Goal: Book appointment/travel/reservation

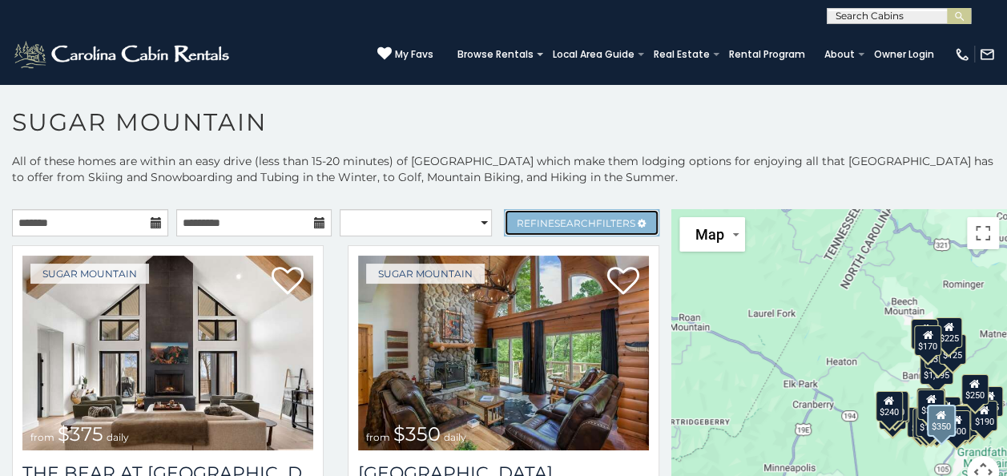
click at [626, 224] on link "Refine Search Filters" at bounding box center [582, 222] width 156 height 27
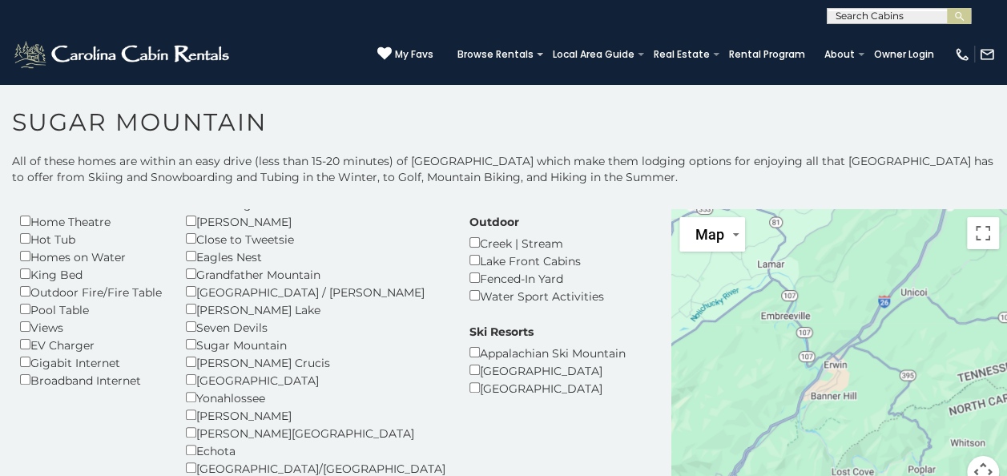
scroll to position [180, 0]
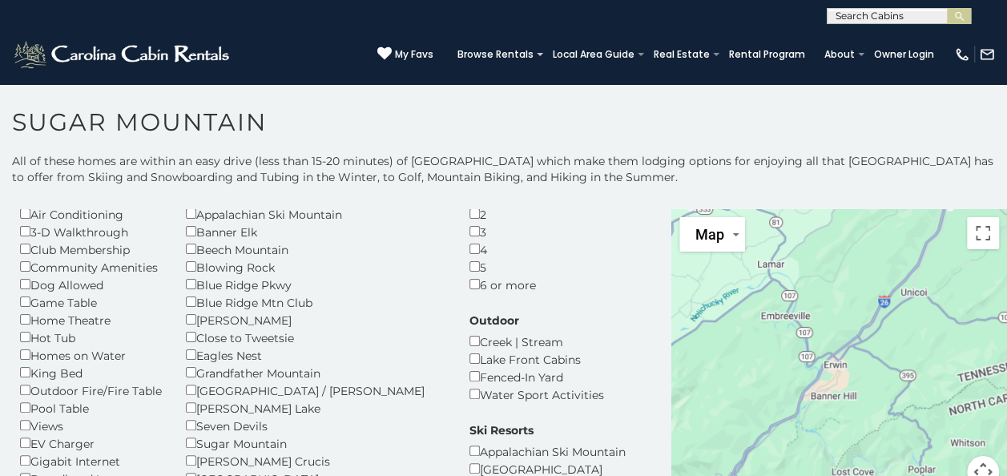
scroll to position [78, 0]
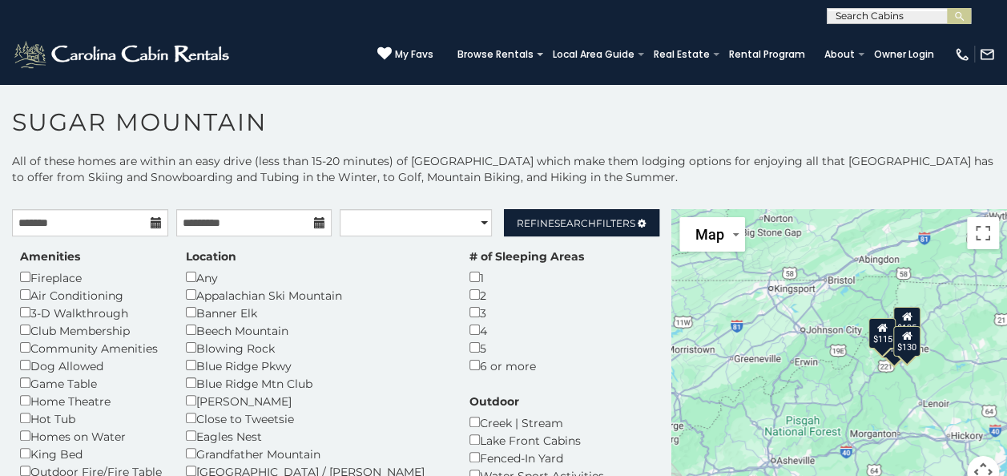
click at [916, 18] on input "text" at bounding box center [897, 19] width 140 height 16
click at [151, 223] on icon at bounding box center [156, 222] width 11 height 11
click at [151, 225] on icon at bounding box center [156, 222] width 11 height 11
click at [151, 221] on icon at bounding box center [156, 222] width 11 height 11
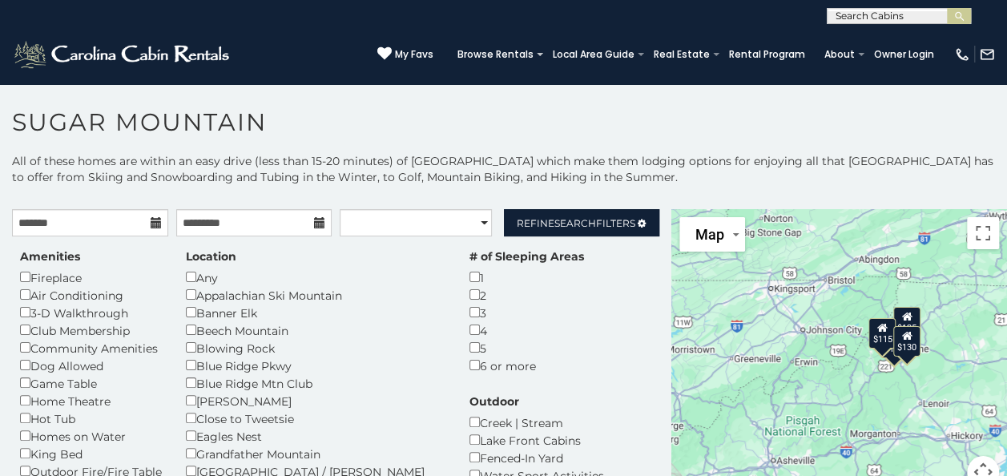
click at [151, 221] on icon at bounding box center [156, 222] width 11 height 11
click at [47, 223] on input "text" at bounding box center [90, 222] width 156 height 27
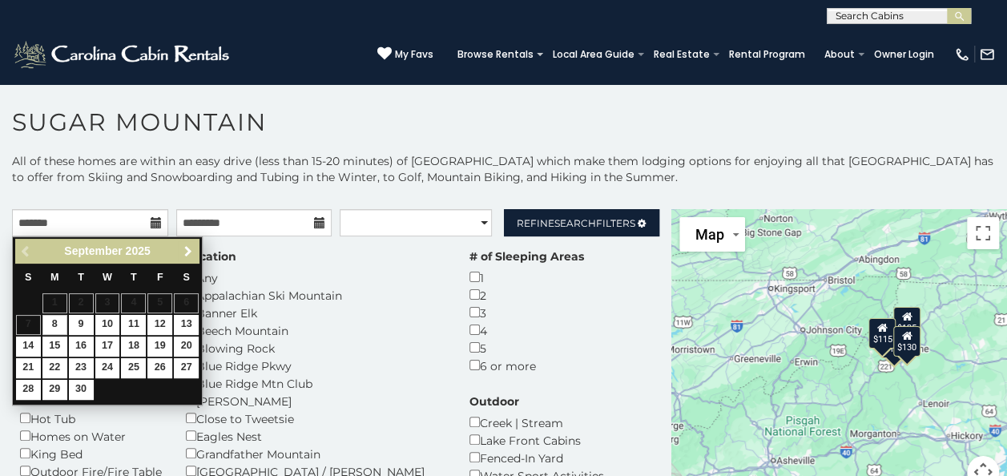
click at [186, 248] on span "Next" at bounding box center [188, 251] width 13 height 13
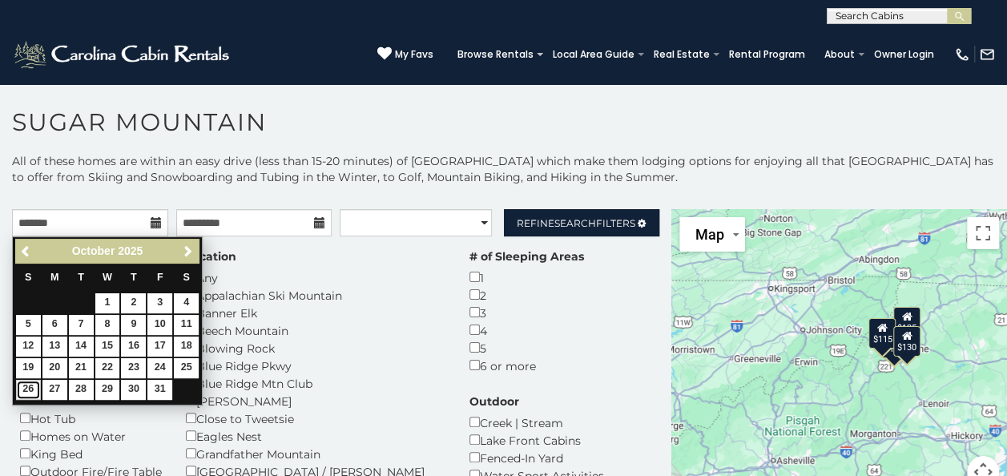
click at [26, 380] on link "26" at bounding box center [28, 390] width 25 height 20
type input "**********"
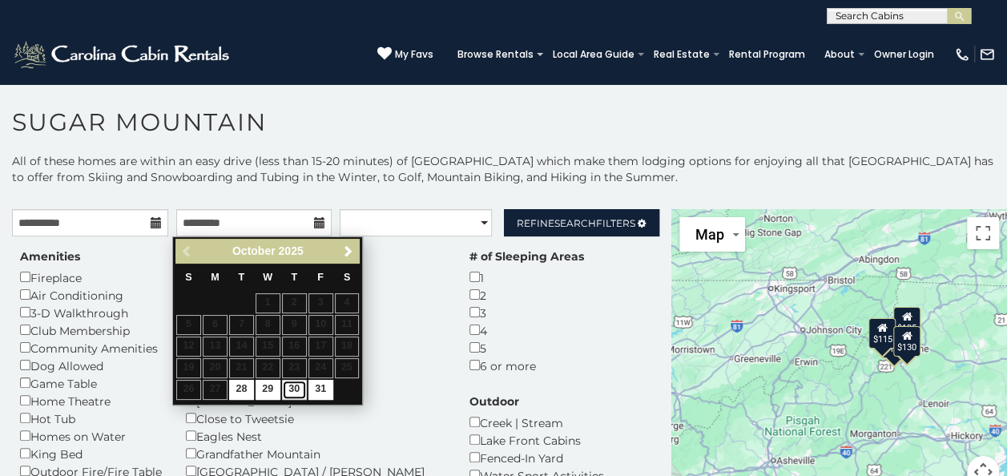
click at [295, 384] on link "30" at bounding box center [294, 390] width 25 height 20
type input "**********"
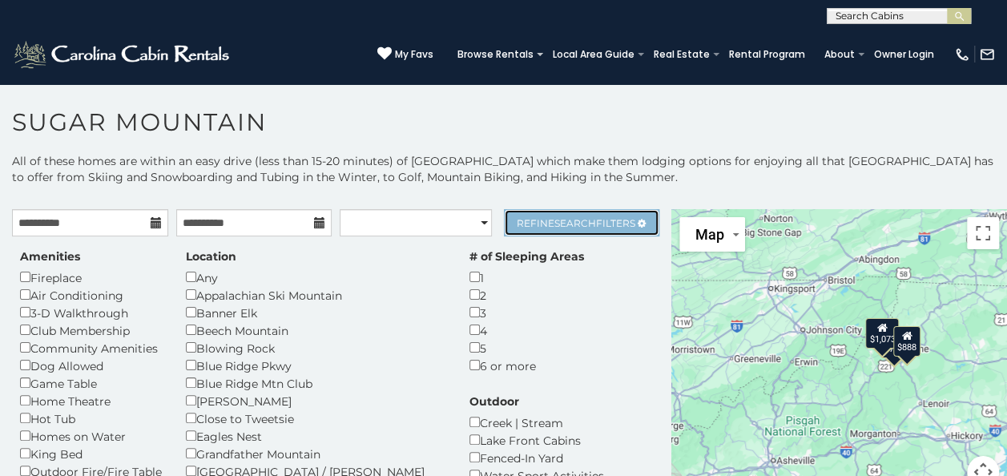
click at [572, 223] on span "Search" at bounding box center [575, 223] width 42 height 12
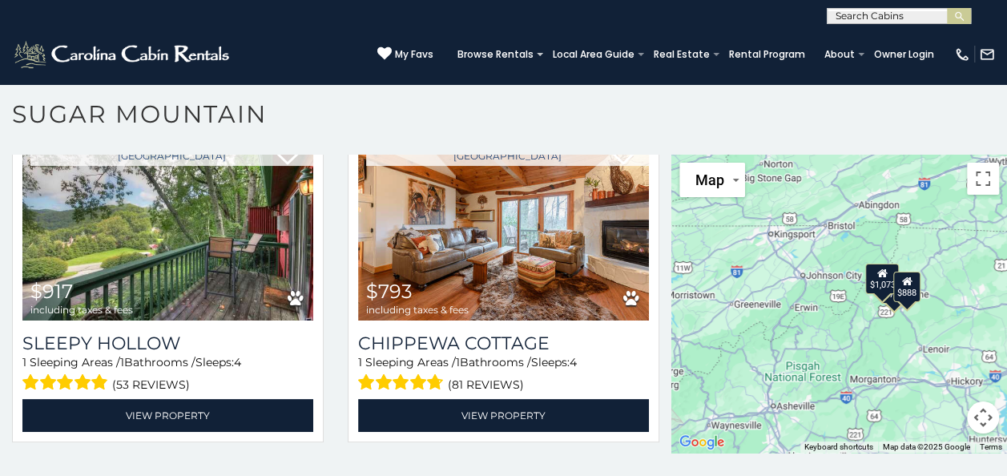
scroll to position [72, 0]
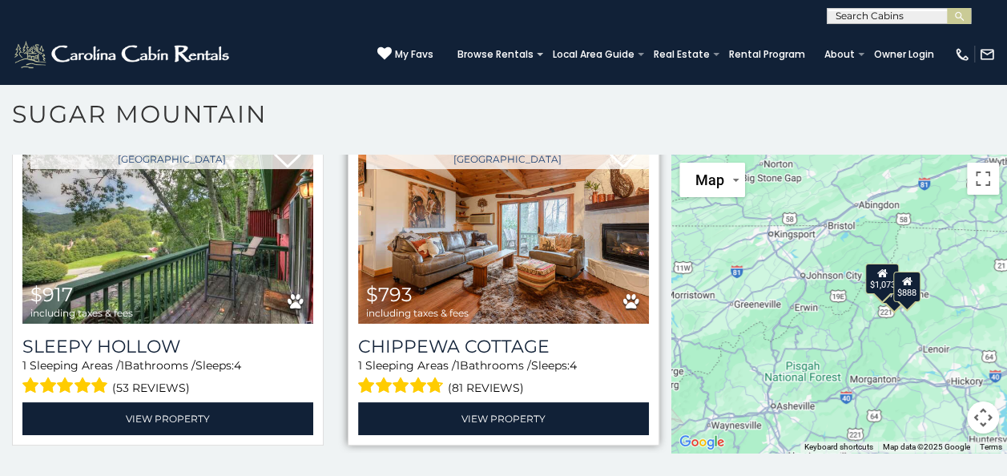
click at [520, 247] on img at bounding box center [503, 226] width 291 height 195
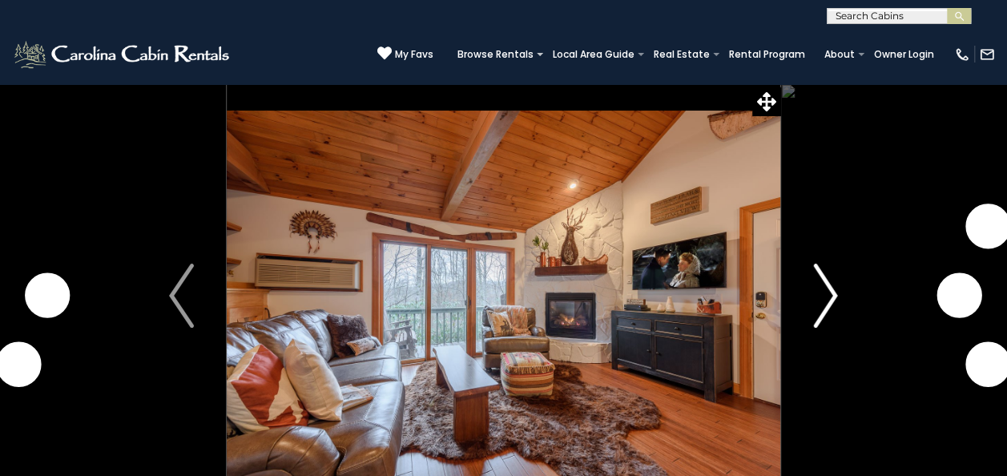
click at [831, 295] on img "Next" at bounding box center [825, 296] width 24 height 64
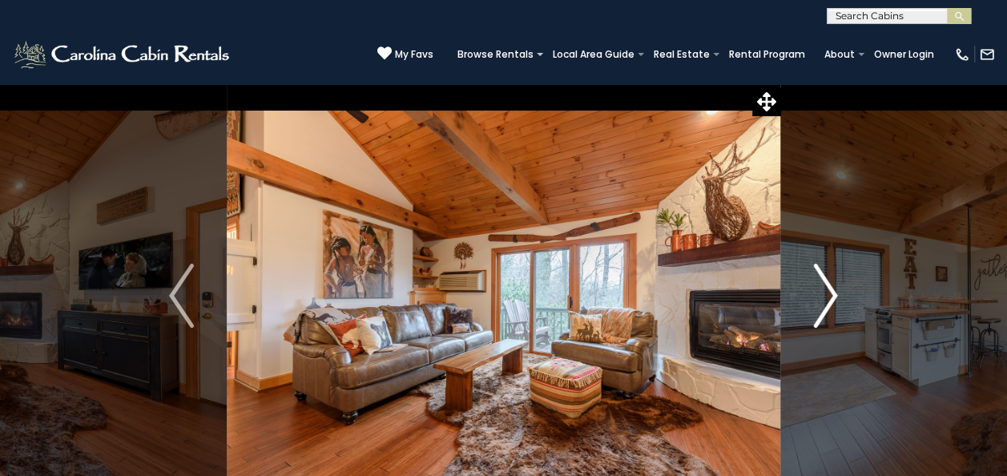
click at [826, 295] on img "Next" at bounding box center [825, 296] width 24 height 64
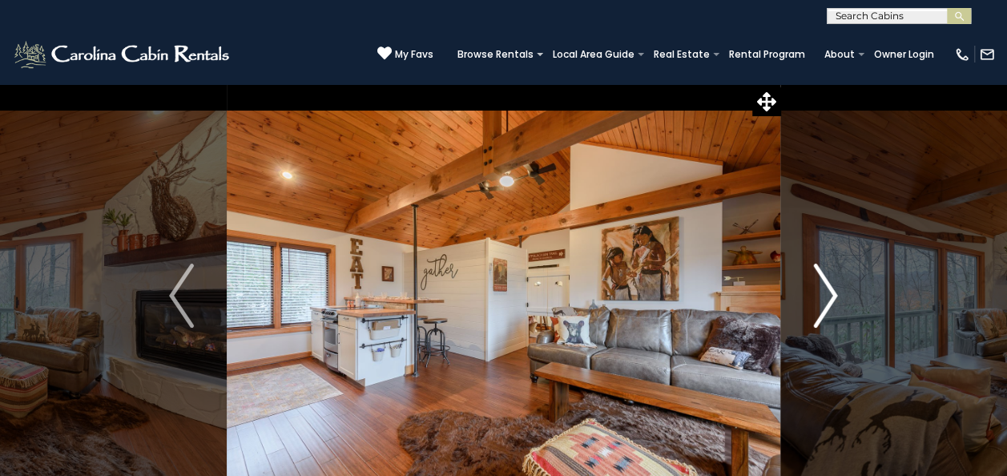
click at [825, 293] on img "Next" at bounding box center [825, 296] width 24 height 64
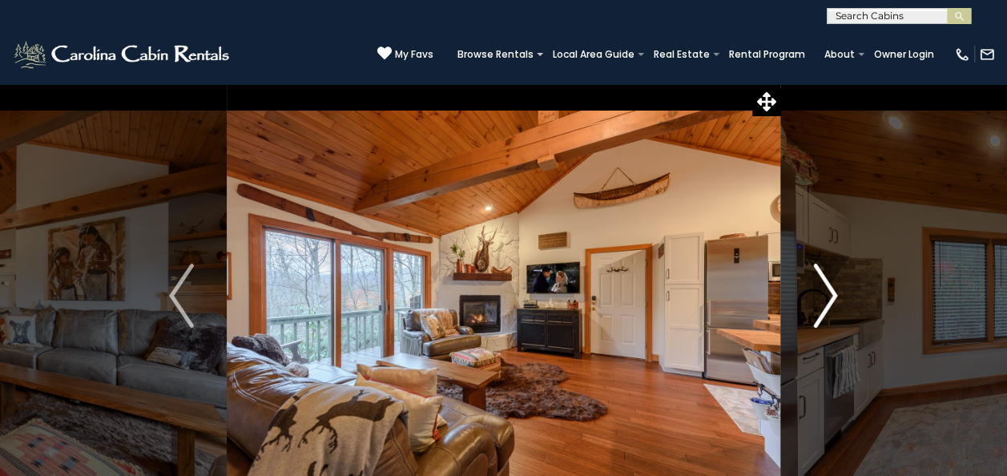
click at [835, 290] on img "Next" at bounding box center [825, 296] width 24 height 64
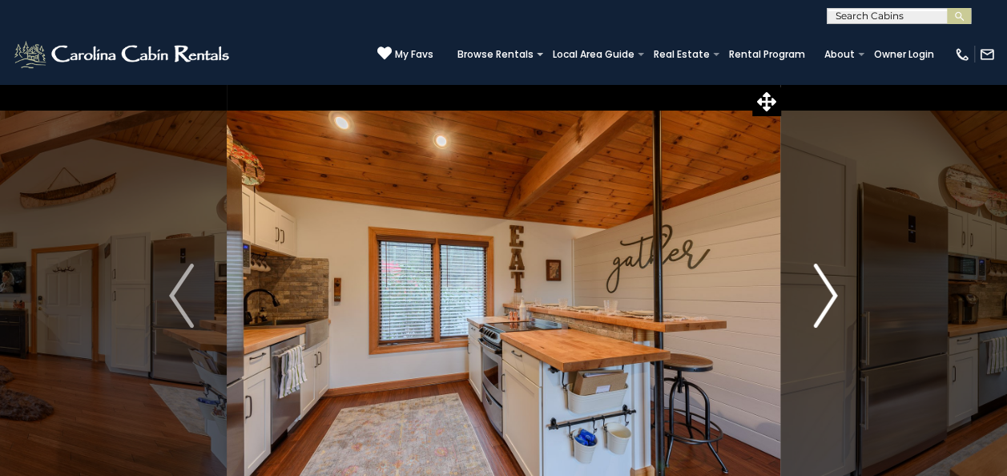
click at [835, 289] on img "Next" at bounding box center [825, 296] width 24 height 64
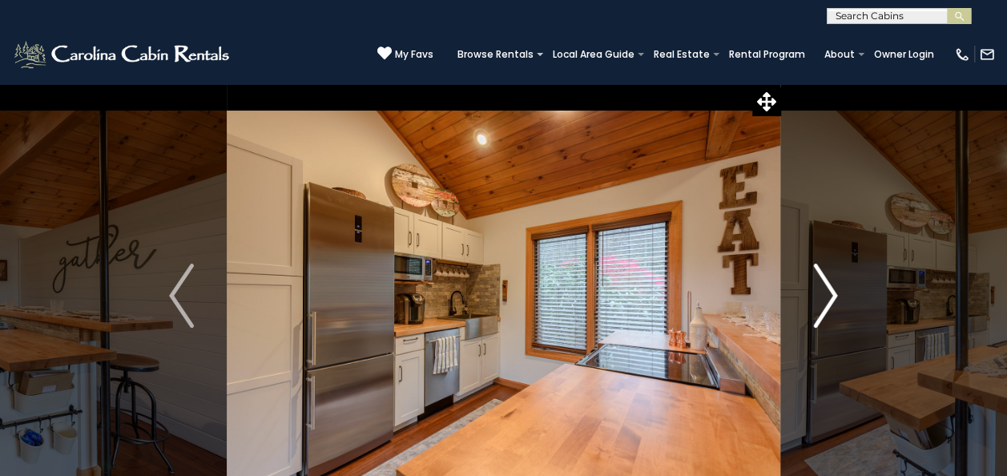
click at [831, 285] on img "Next" at bounding box center [825, 296] width 24 height 64
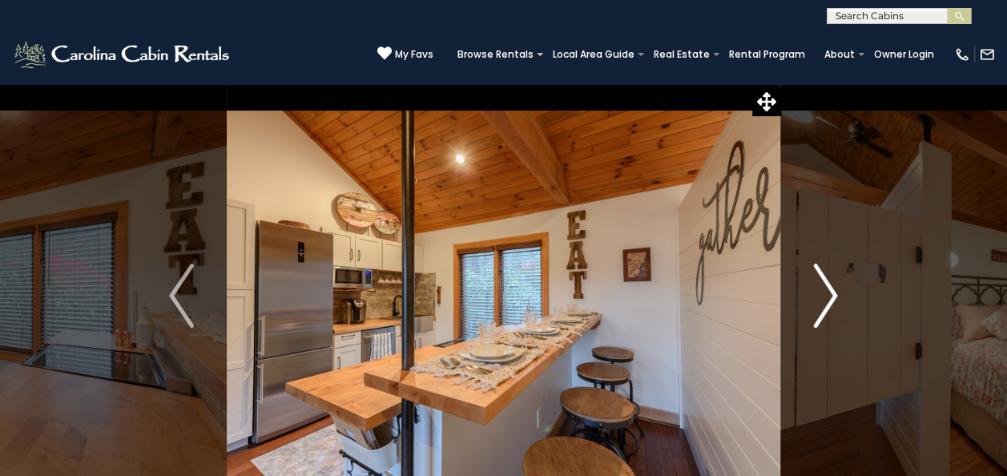
click at [856, 292] on button "Next" at bounding box center [825, 295] width 90 height 424
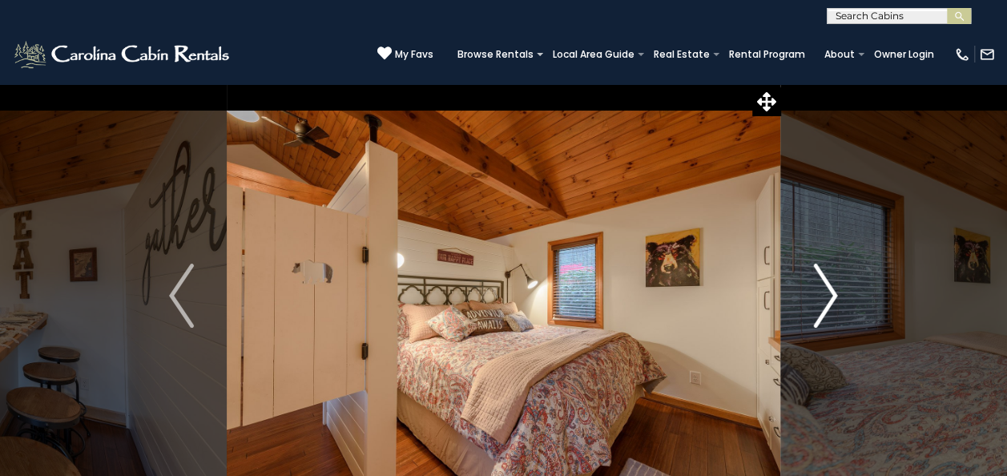
click at [838, 312] on button "Next" at bounding box center [825, 295] width 90 height 424
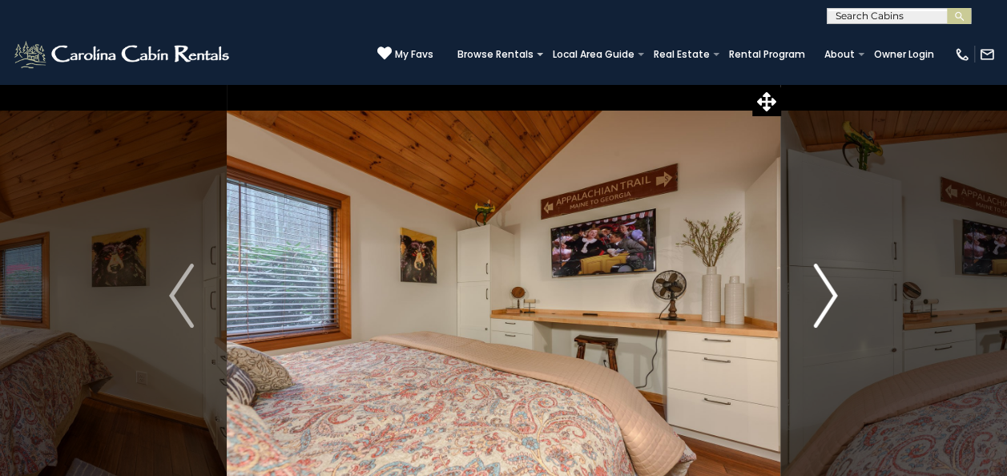
click at [847, 300] on button "Next" at bounding box center [825, 295] width 90 height 424
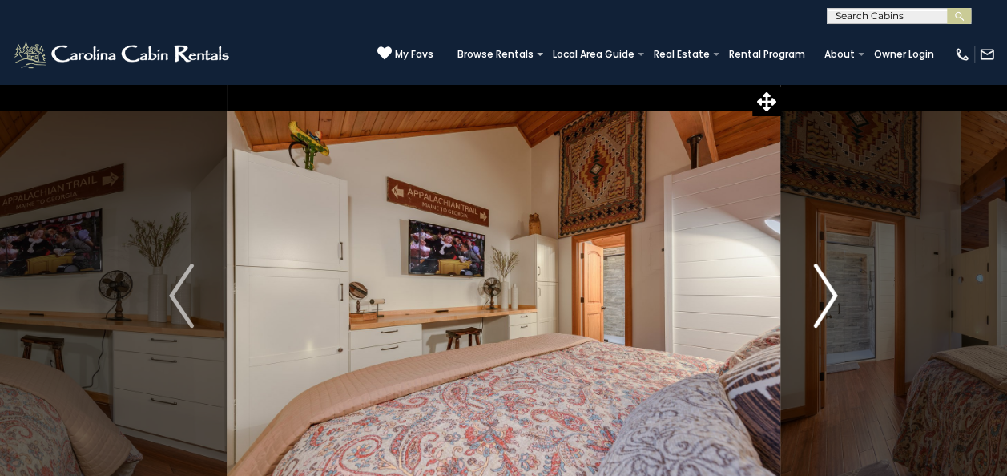
click at [849, 317] on button "Next" at bounding box center [825, 295] width 90 height 424
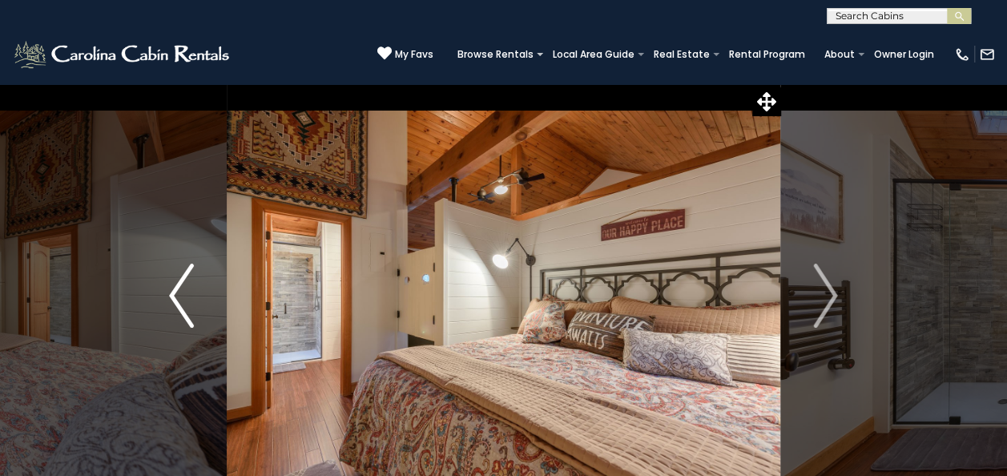
click at [155, 301] on button "Previous" at bounding box center [181, 295] width 90 height 424
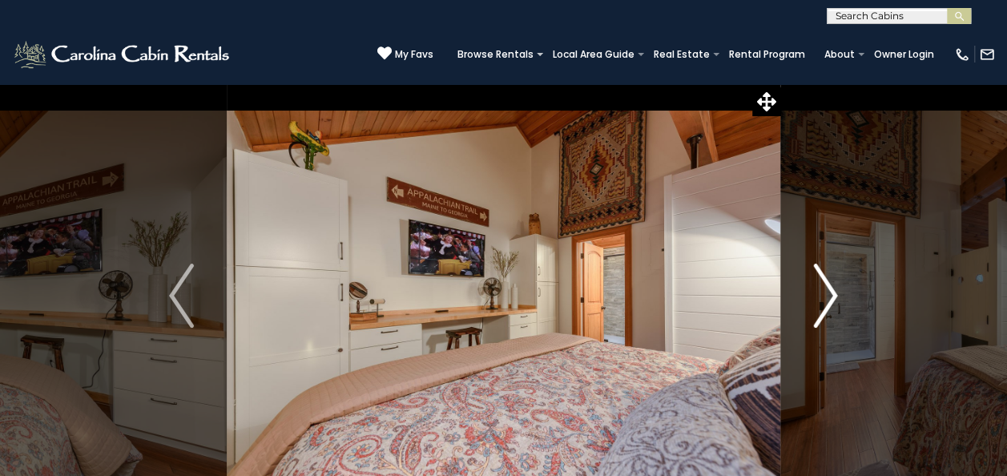
click at [823, 296] on img "Next" at bounding box center [825, 296] width 24 height 64
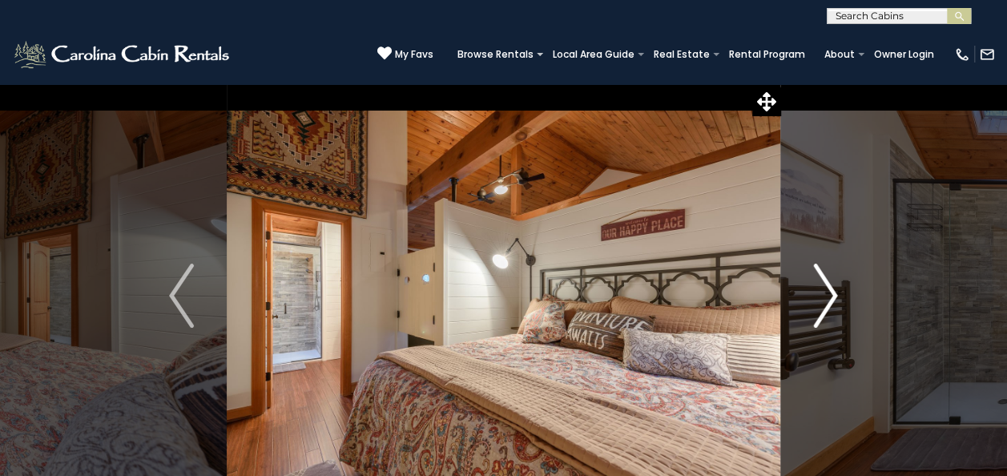
click at [821, 302] on img "Next" at bounding box center [825, 296] width 24 height 64
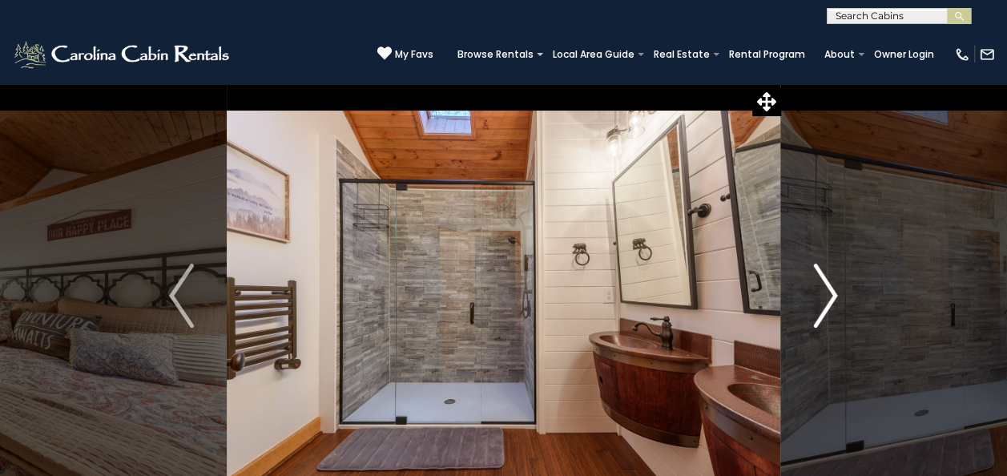
click at [827, 298] on img "Next" at bounding box center [825, 296] width 24 height 64
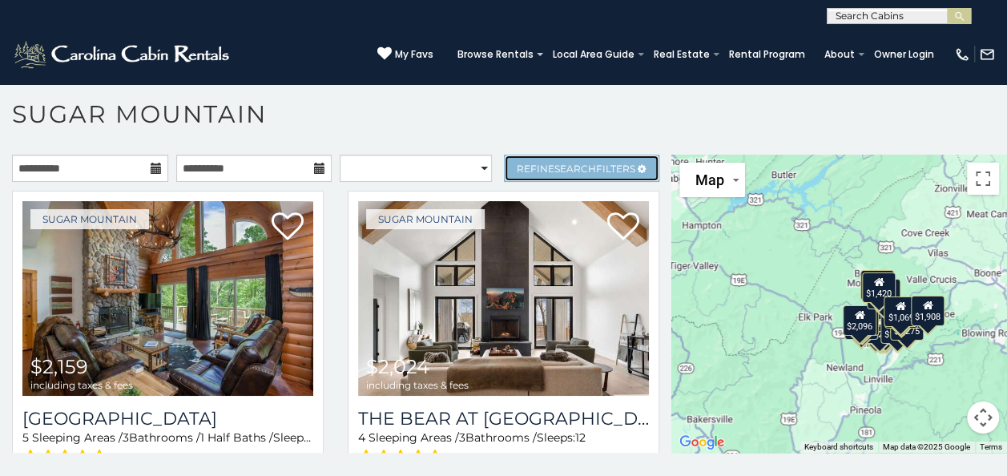
click at [598, 167] on span "Refine Search Filters" at bounding box center [576, 169] width 119 height 12
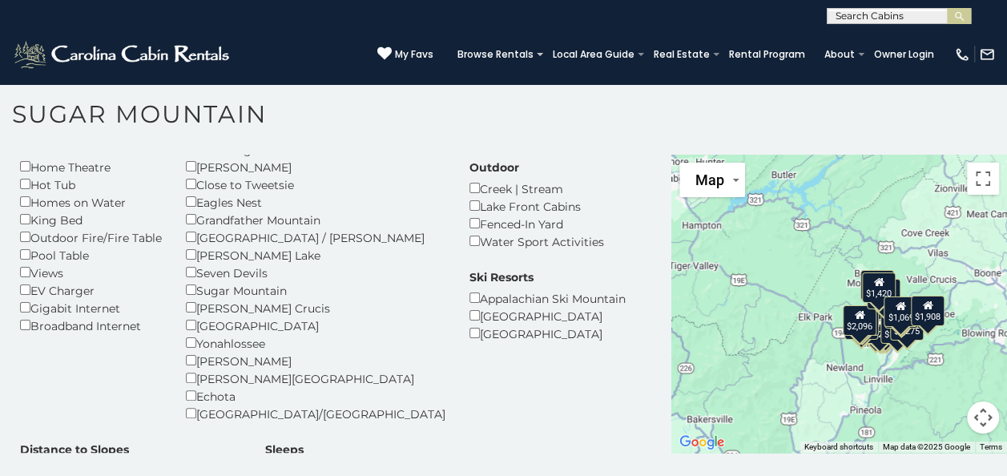
scroll to position [179, 0]
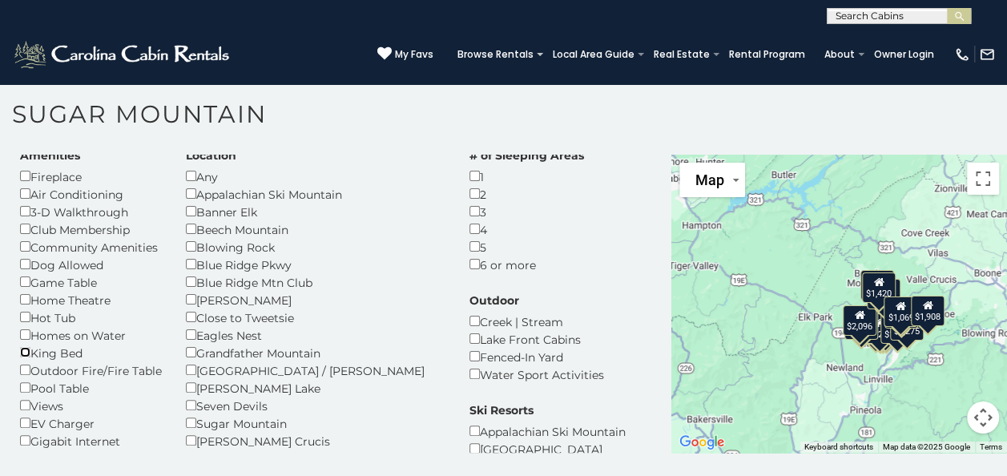
scroll to position [43, 0]
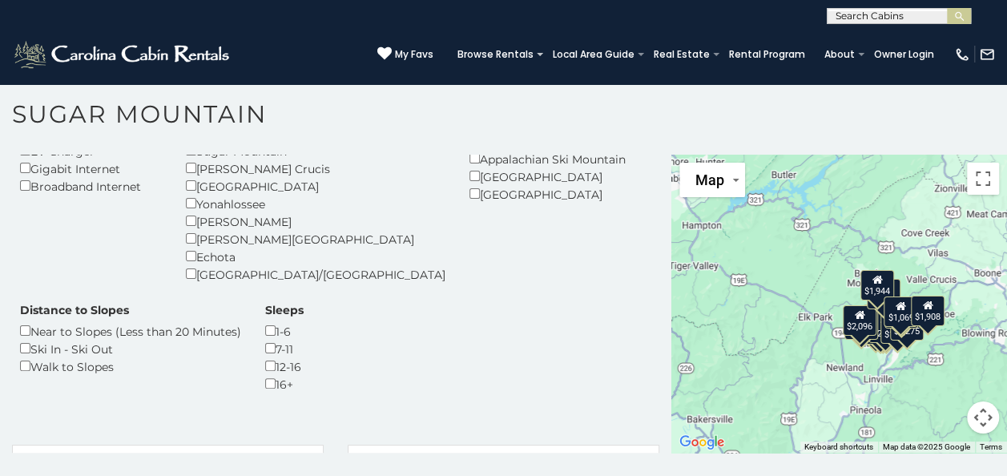
scroll to position [319, 0]
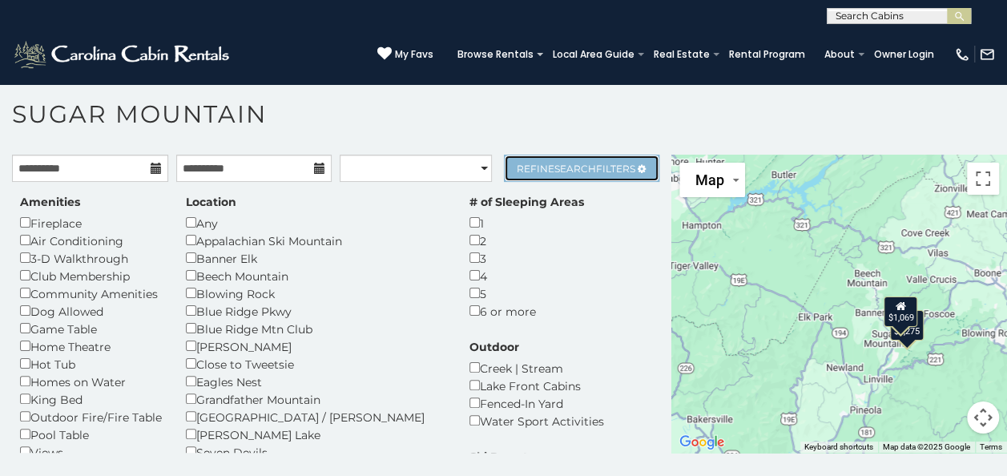
click at [585, 176] on link "Refine Search Filters" at bounding box center [582, 168] width 156 height 27
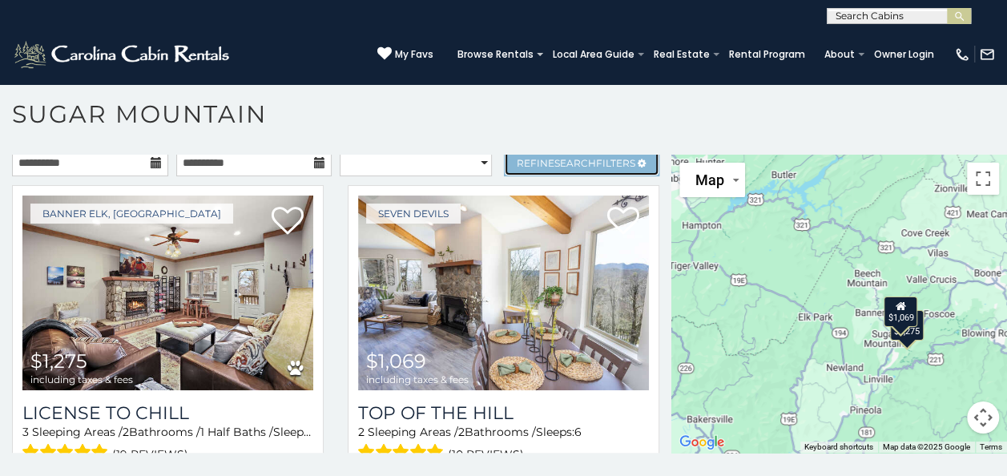
scroll to position [7, 0]
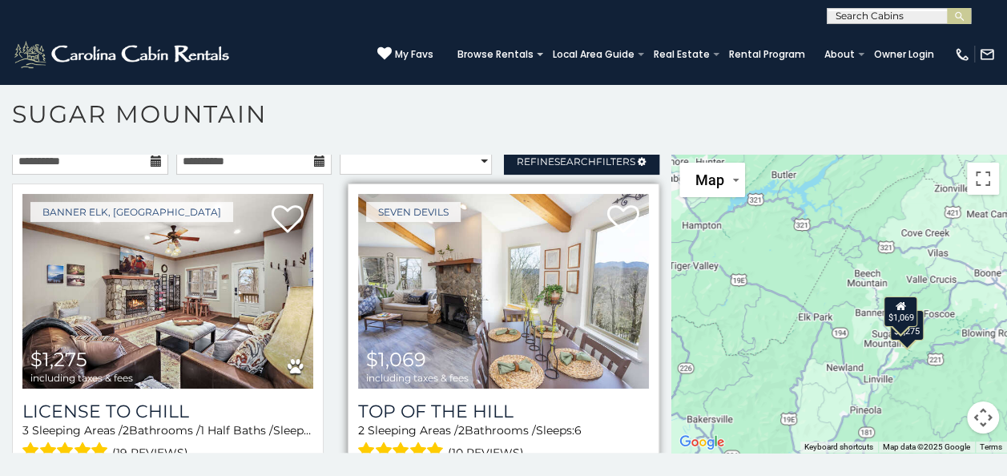
click at [530, 329] on img at bounding box center [503, 291] width 291 height 195
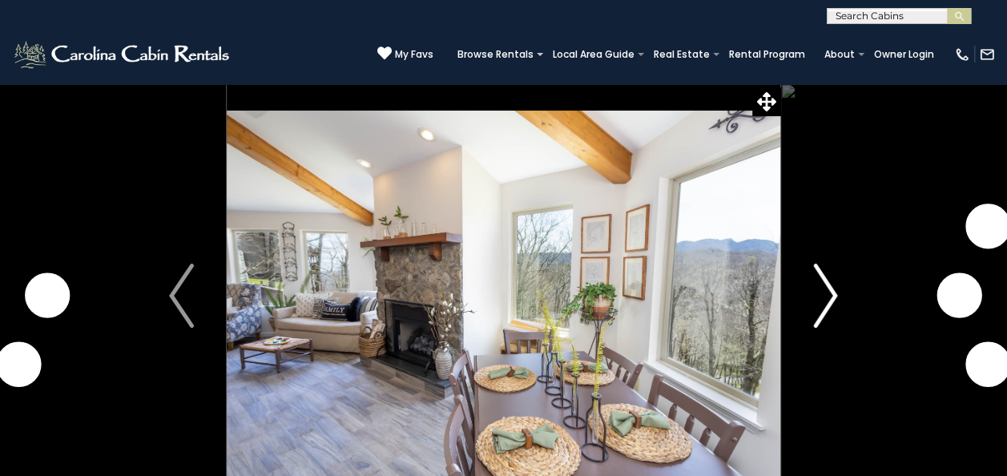
click at [827, 296] on img "Next" at bounding box center [825, 296] width 24 height 64
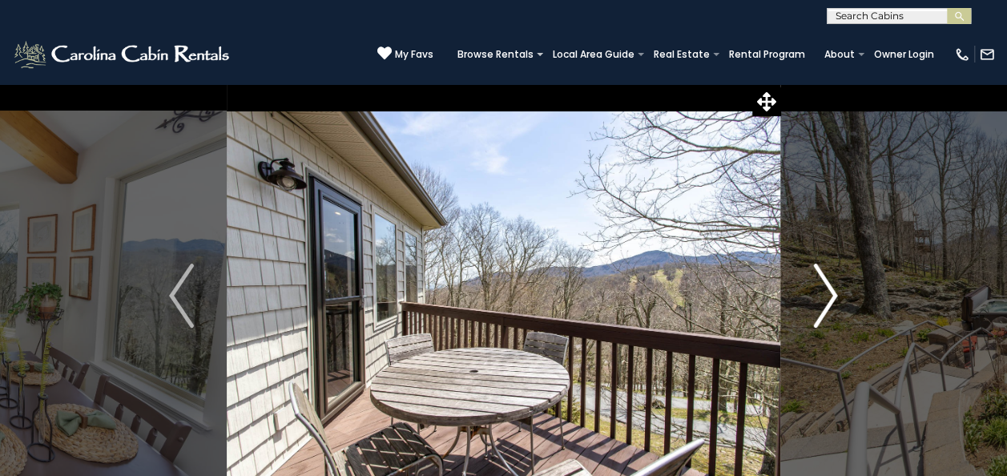
click at [827, 310] on img "Next" at bounding box center [825, 296] width 24 height 64
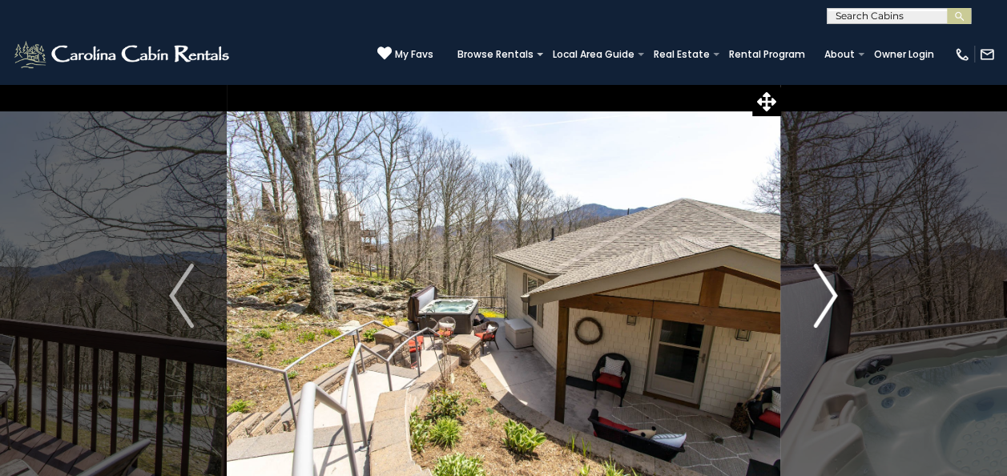
click at [827, 302] on img "Next" at bounding box center [825, 296] width 24 height 64
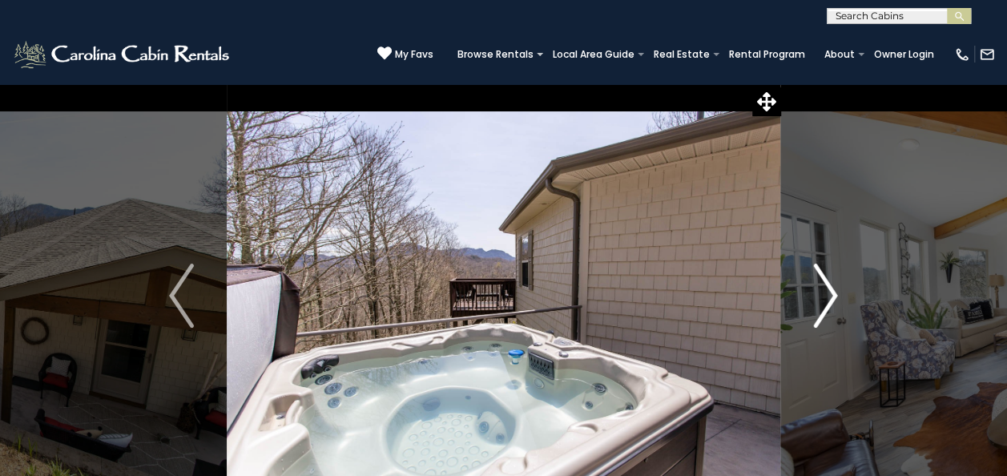
click at [822, 302] on img "Next" at bounding box center [825, 296] width 24 height 64
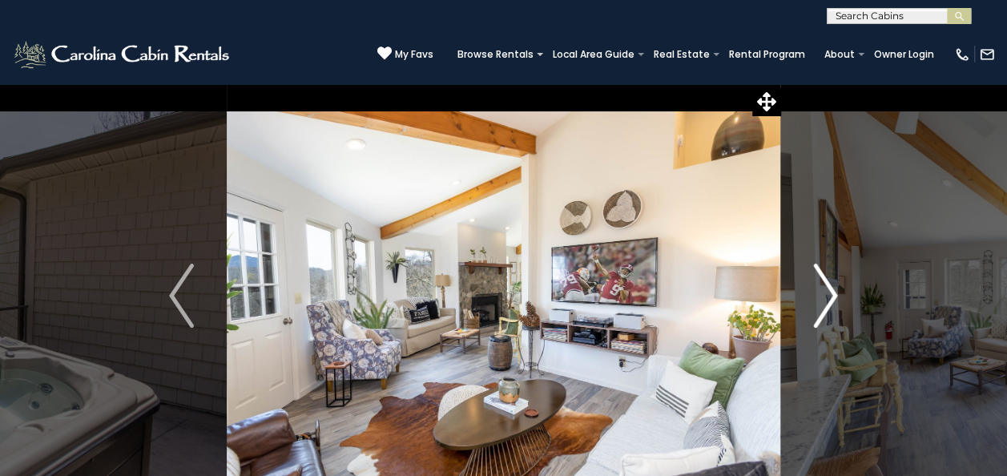
click at [823, 300] on img "Next" at bounding box center [825, 296] width 24 height 64
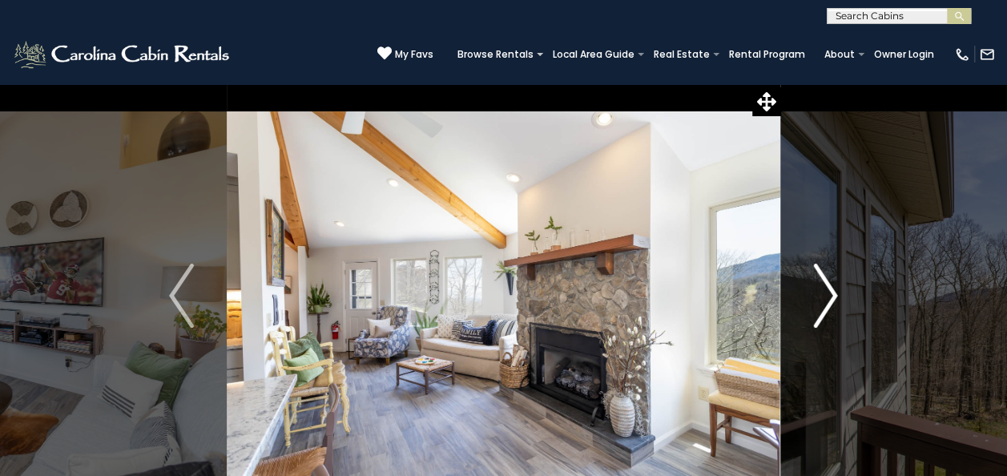
click at [823, 303] on img "Next" at bounding box center [825, 296] width 24 height 64
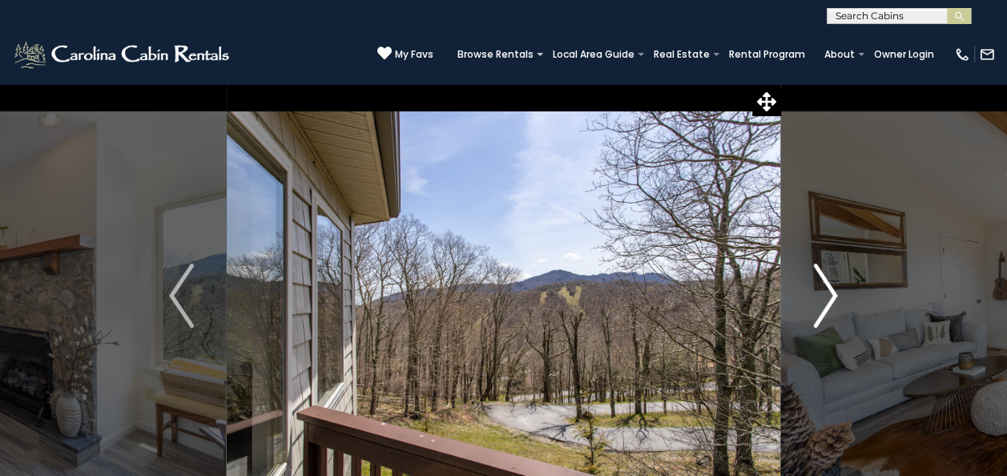
click at [826, 298] on img "Next" at bounding box center [825, 296] width 24 height 64
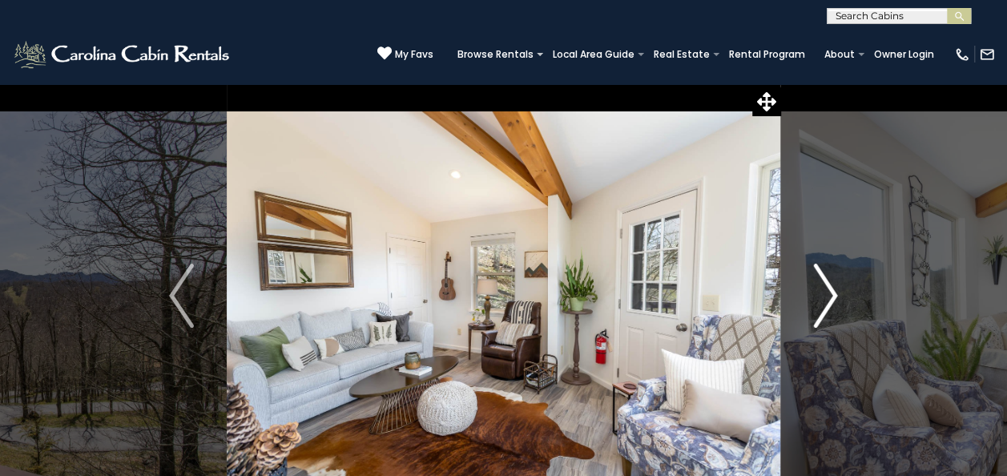
click at [827, 301] on img "Next" at bounding box center [825, 296] width 24 height 64
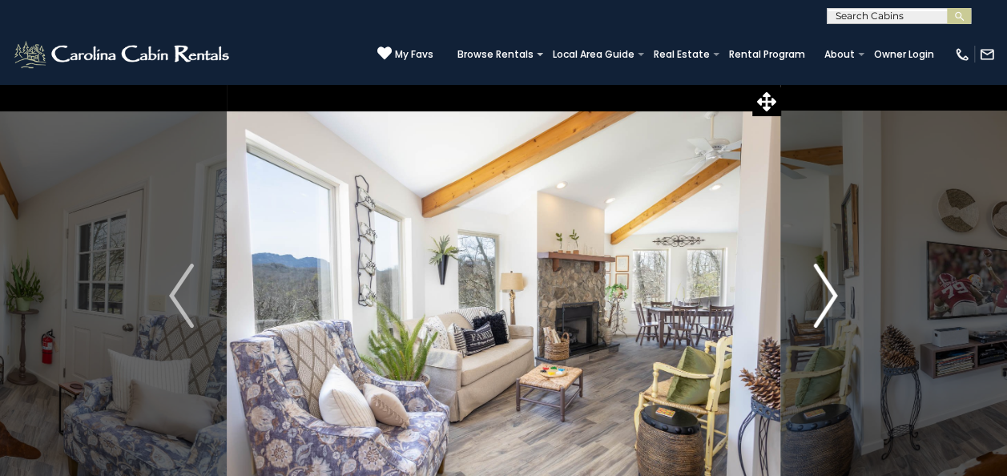
click at [834, 296] on img "Next" at bounding box center [825, 296] width 24 height 64
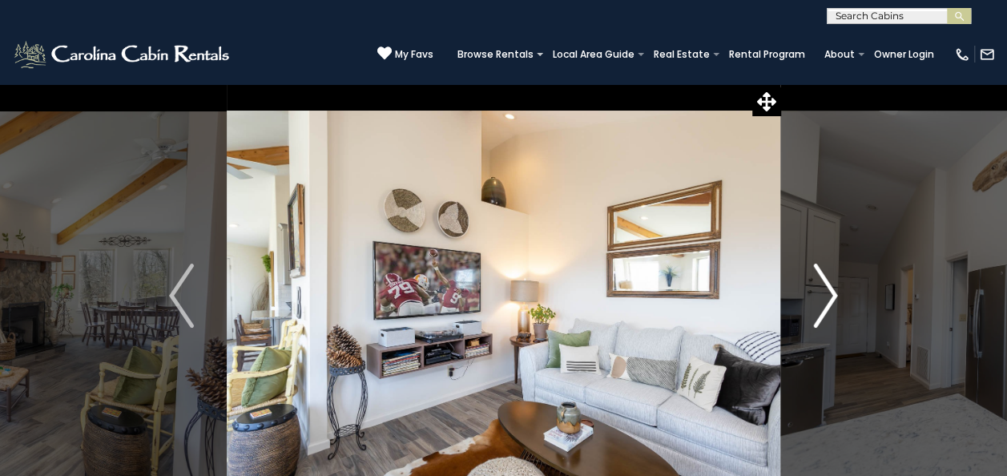
click at [836, 296] on img "Next" at bounding box center [825, 296] width 24 height 64
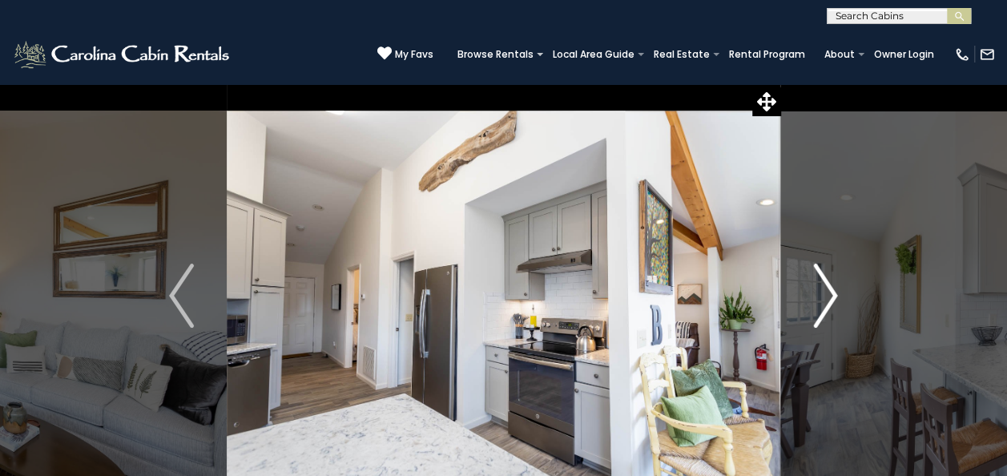
click at [837, 294] on img "Next" at bounding box center [825, 296] width 24 height 64
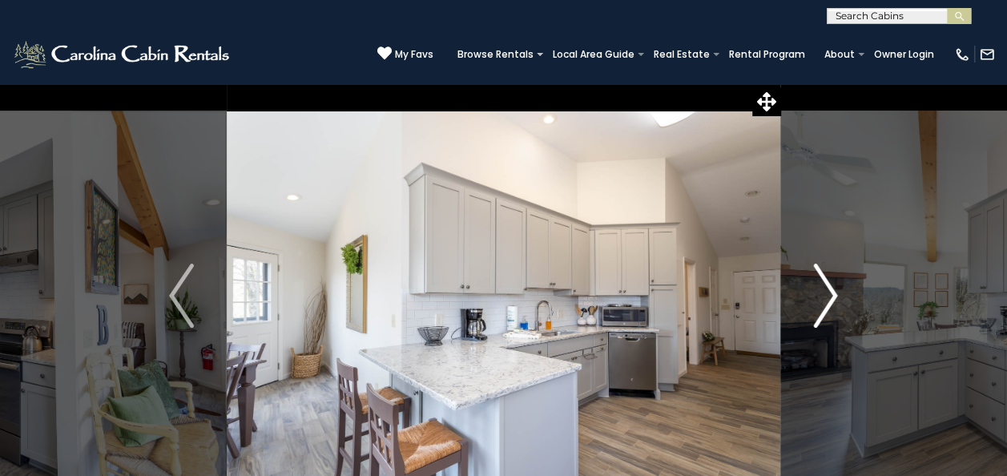
click at [845, 301] on button "Next" at bounding box center [825, 295] width 90 height 424
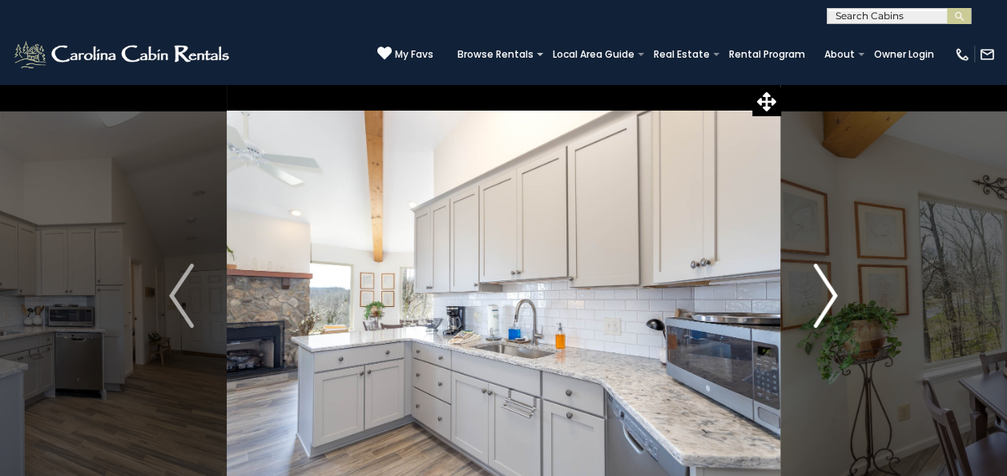
click at [837, 298] on img "Next" at bounding box center [825, 296] width 24 height 64
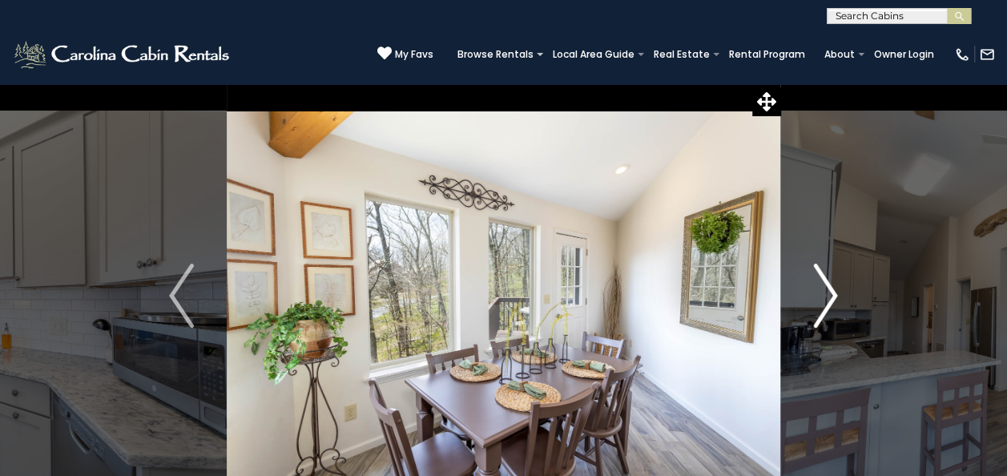
click at [844, 304] on button "Next" at bounding box center [825, 295] width 90 height 424
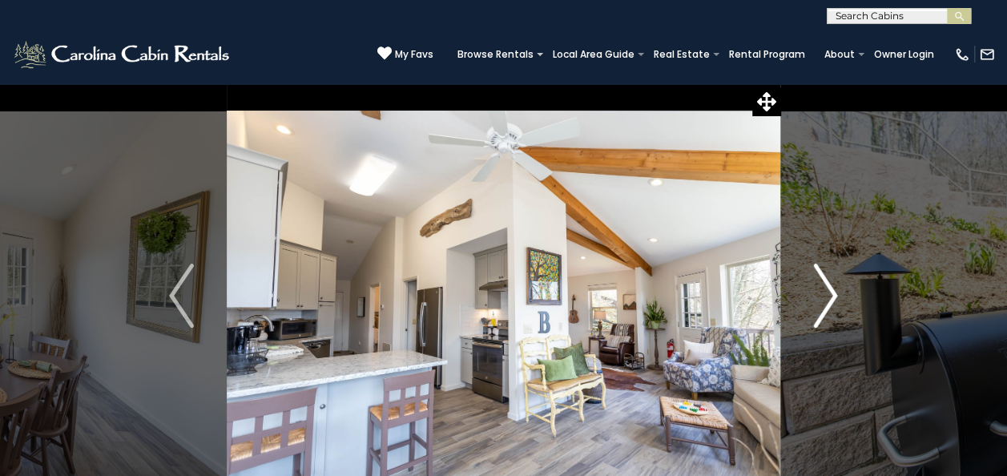
click at [839, 295] on button "Next" at bounding box center [825, 295] width 90 height 424
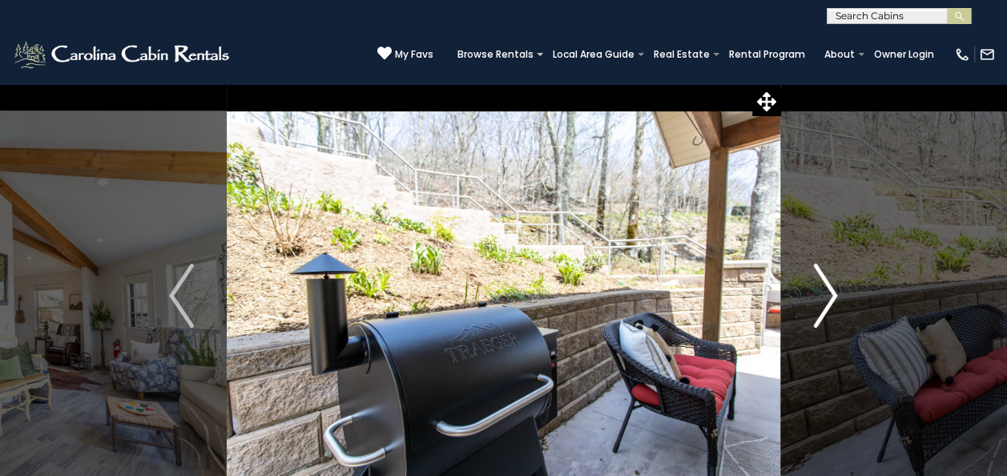
click at [826, 306] on img "Next" at bounding box center [825, 296] width 24 height 64
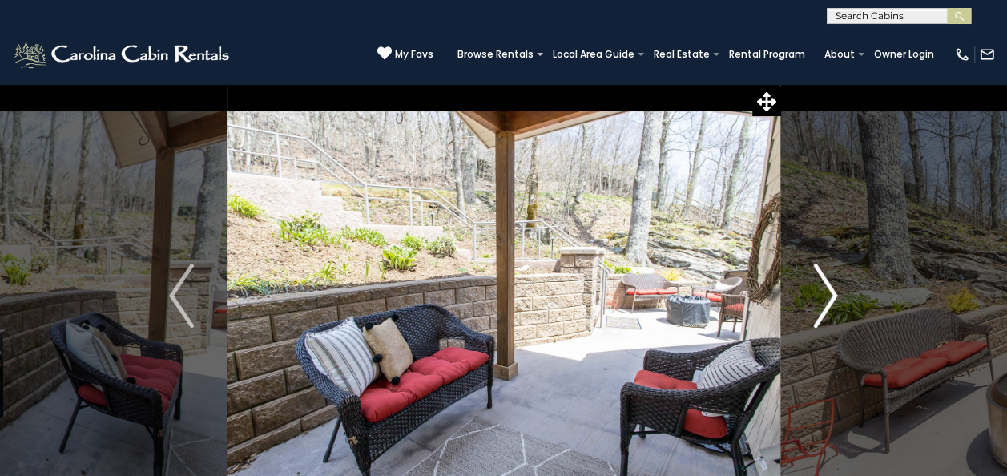
click at [819, 303] on img "Next" at bounding box center [825, 296] width 24 height 64
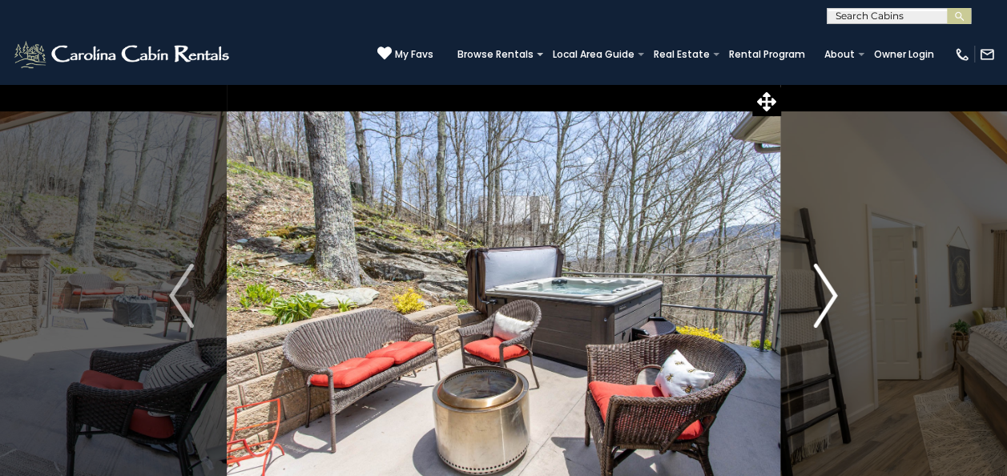
click at [827, 301] on img "Next" at bounding box center [825, 296] width 24 height 64
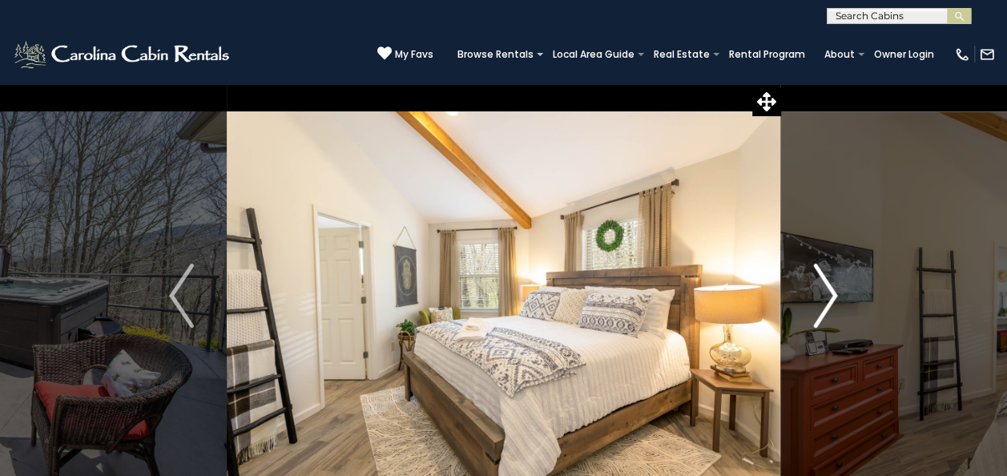
click at [819, 301] on img "Next" at bounding box center [825, 296] width 24 height 64
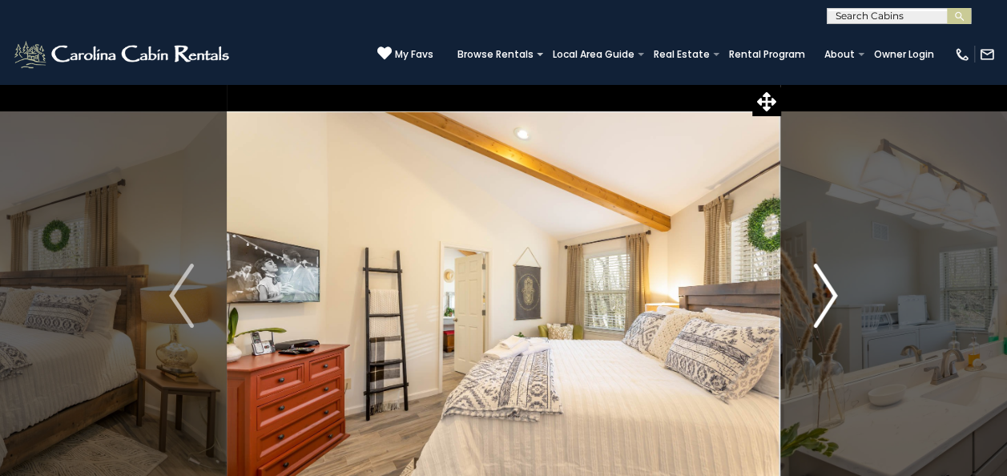
click at [821, 306] on img "Next" at bounding box center [825, 296] width 24 height 64
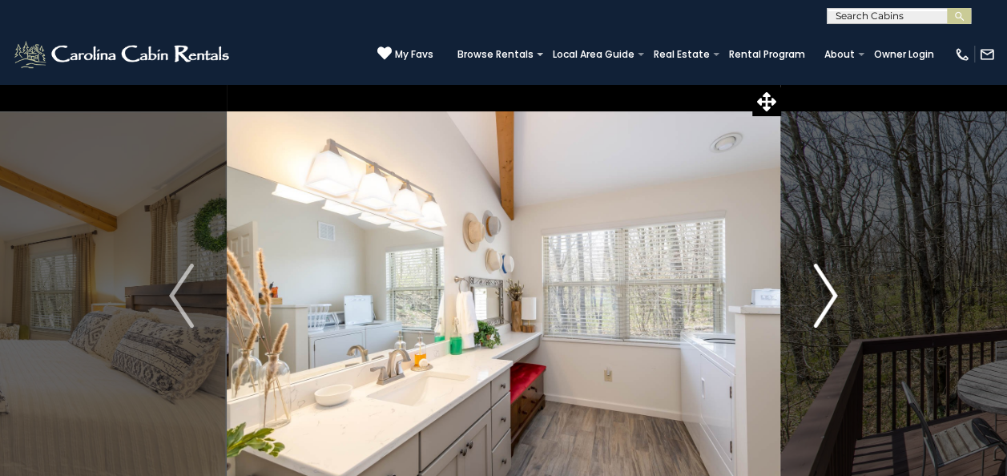
click at [823, 297] on img "Next" at bounding box center [825, 296] width 24 height 64
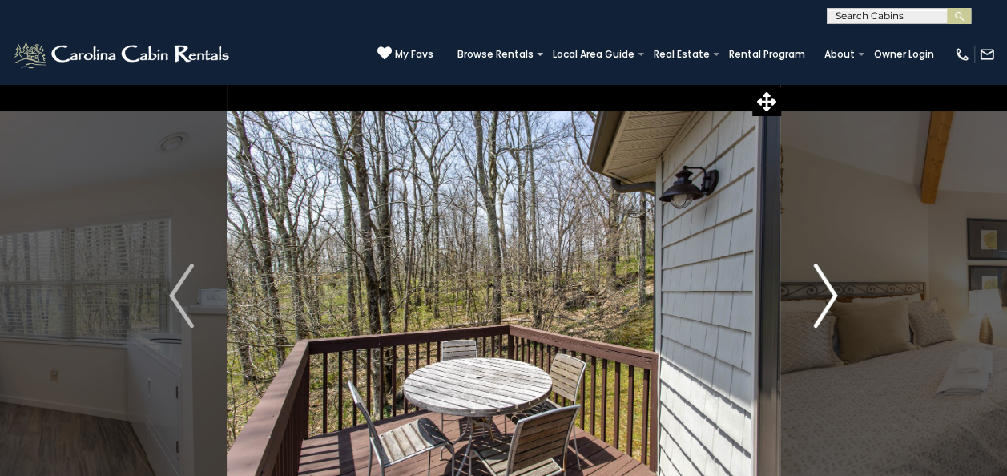
click at [823, 295] on img "Next" at bounding box center [825, 296] width 24 height 64
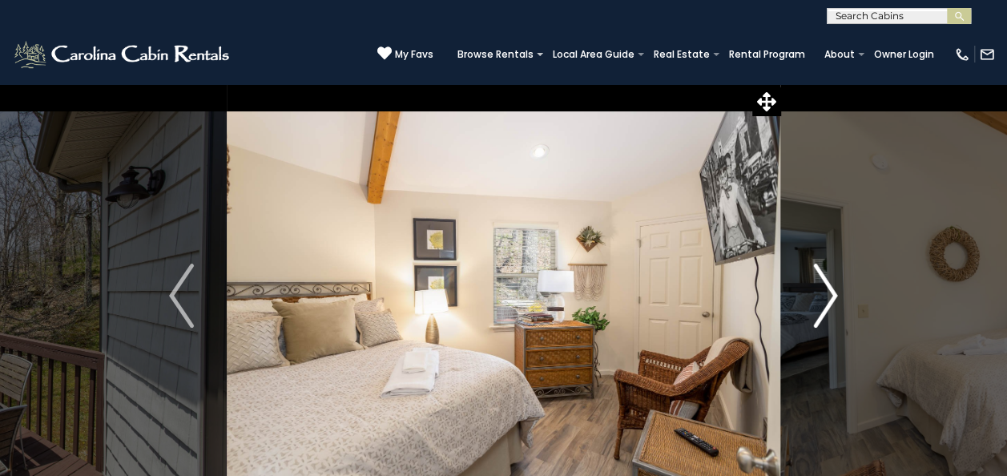
click at [833, 299] on img "Next" at bounding box center [825, 296] width 24 height 64
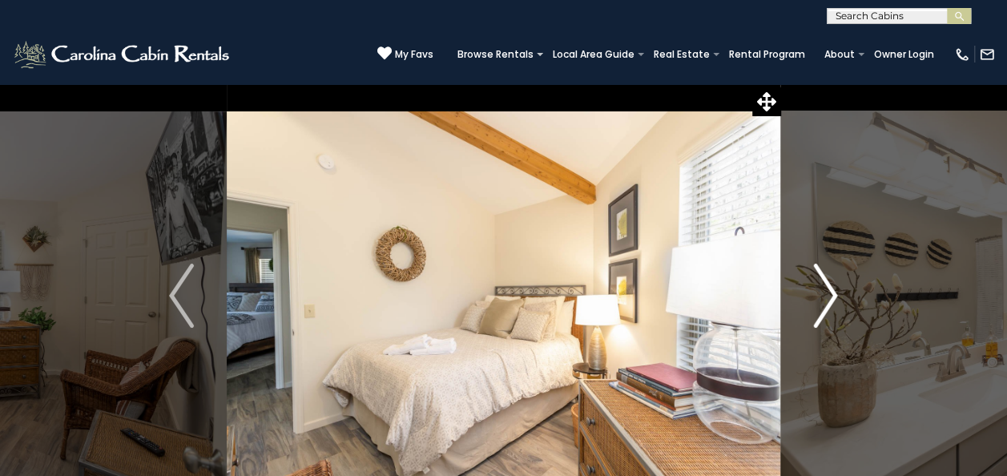
click at [831, 300] on img "Next" at bounding box center [825, 296] width 24 height 64
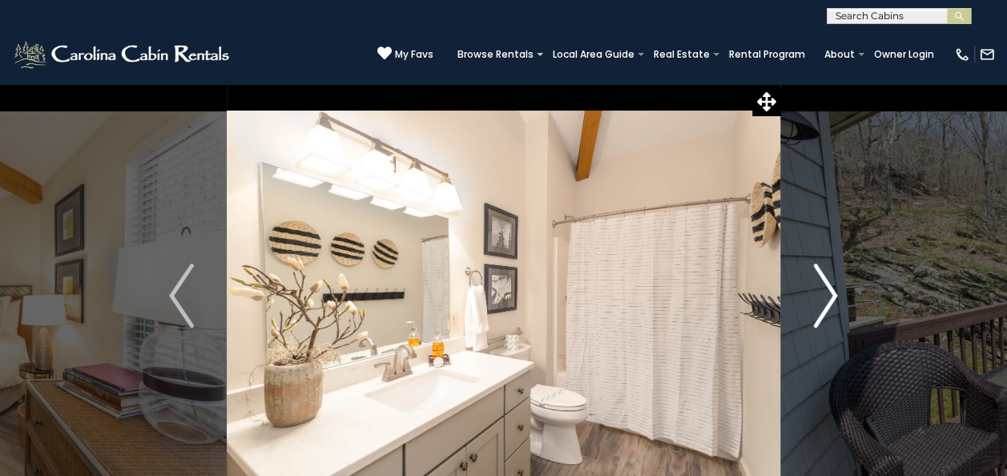
click at [834, 300] on img "Next" at bounding box center [825, 296] width 24 height 64
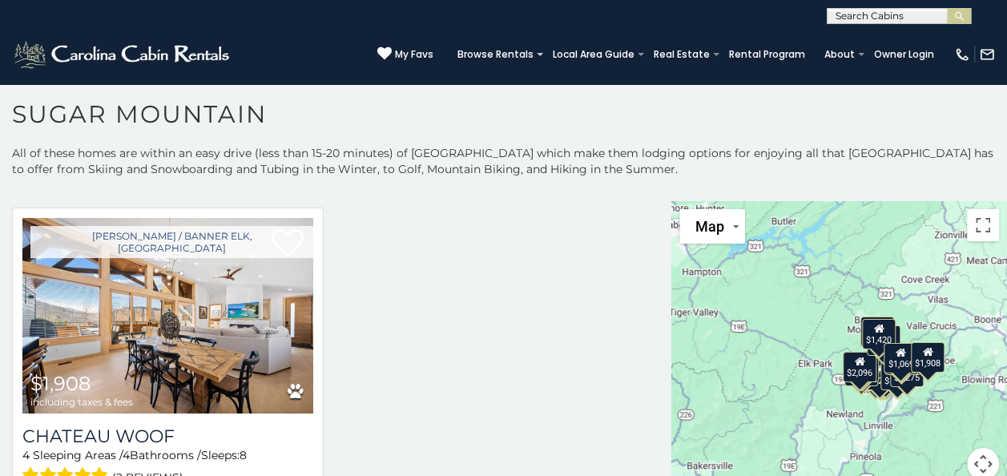
scroll to position [46, 0]
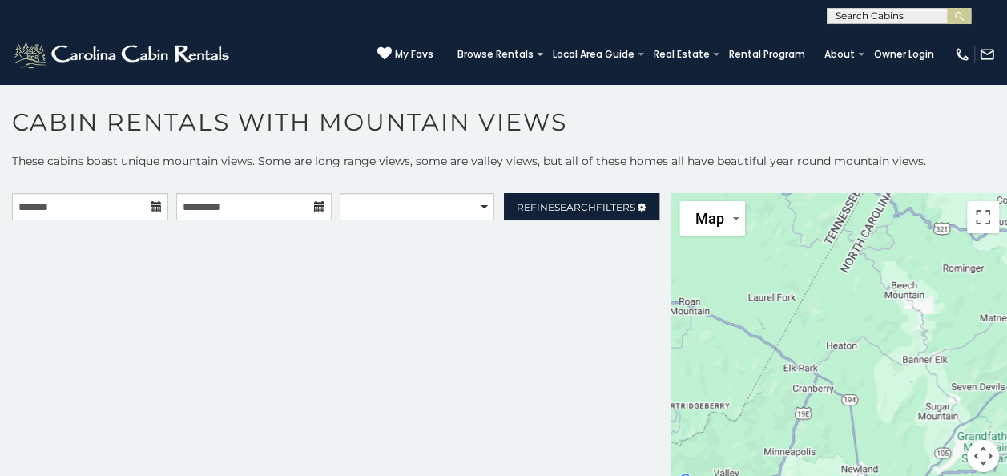
click at [154, 211] on icon at bounding box center [156, 206] width 11 height 11
click at [50, 208] on input "text" at bounding box center [90, 206] width 156 height 27
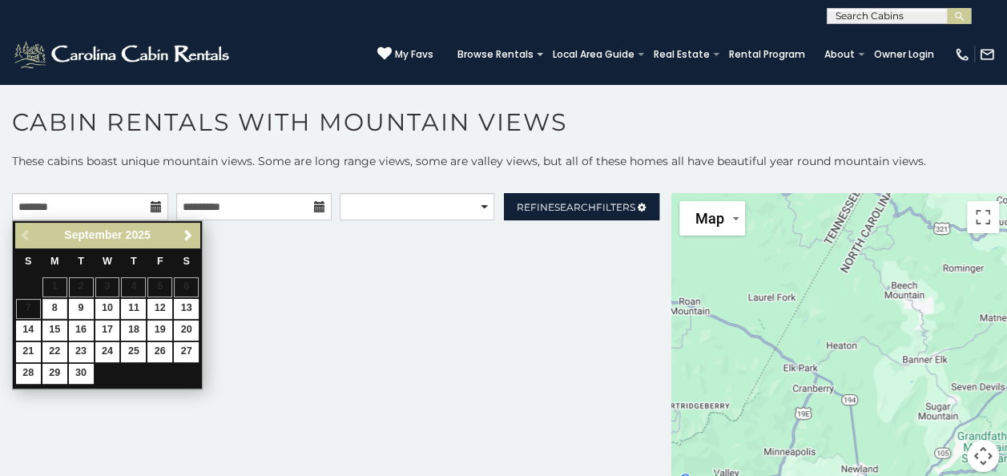
click at [189, 240] on span "Next" at bounding box center [188, 235] width 13 height 13
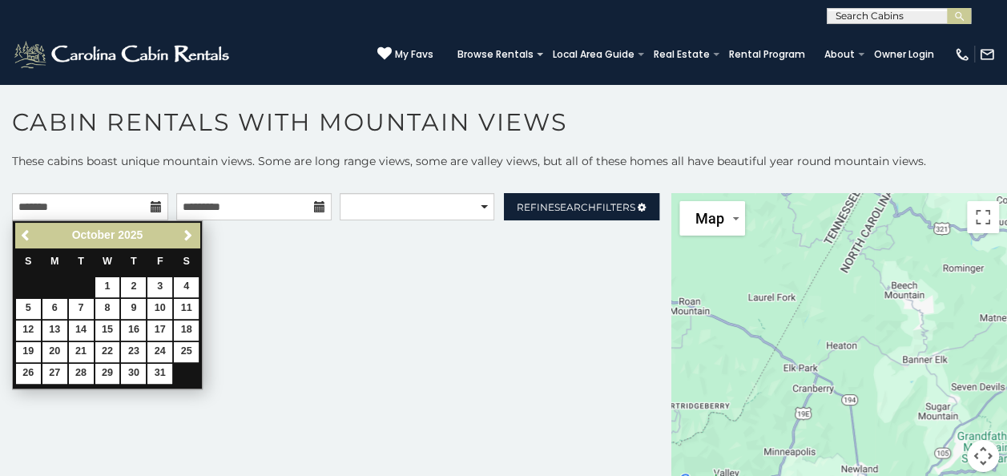
click at [187, 235] on span "Next" at bounding box center [188, 235] width 13 height 13
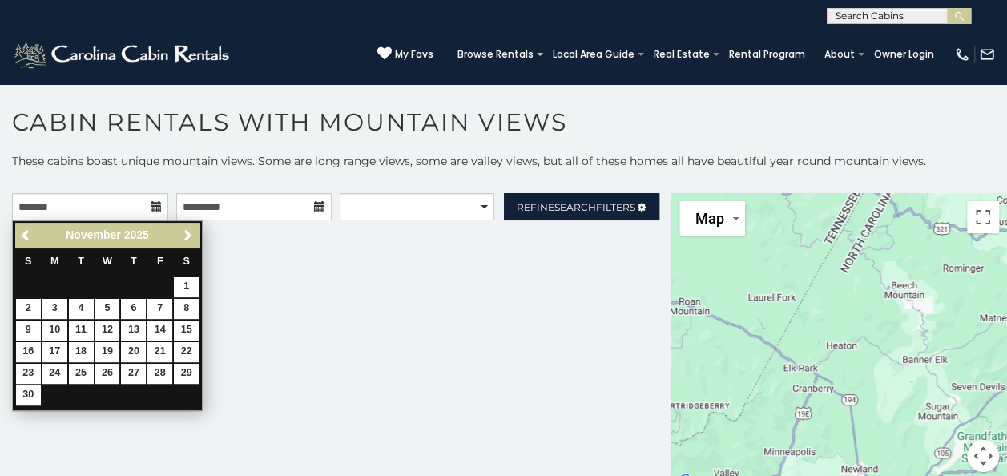
click at [26, 235] on span "Previous" at bounding box center [26, 235] width 13 height 13
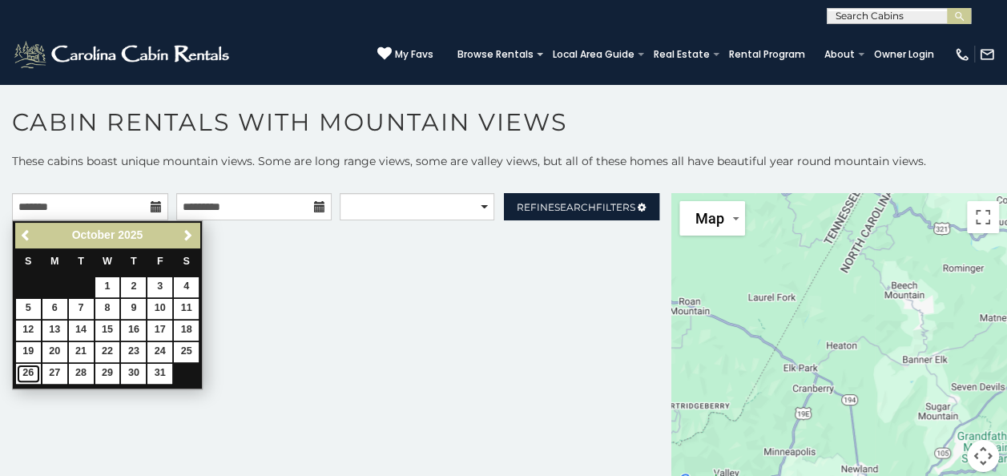
click at [27, 371] on link "26" at bounding box center [28, 374] width 25 height 20
type input "**********"
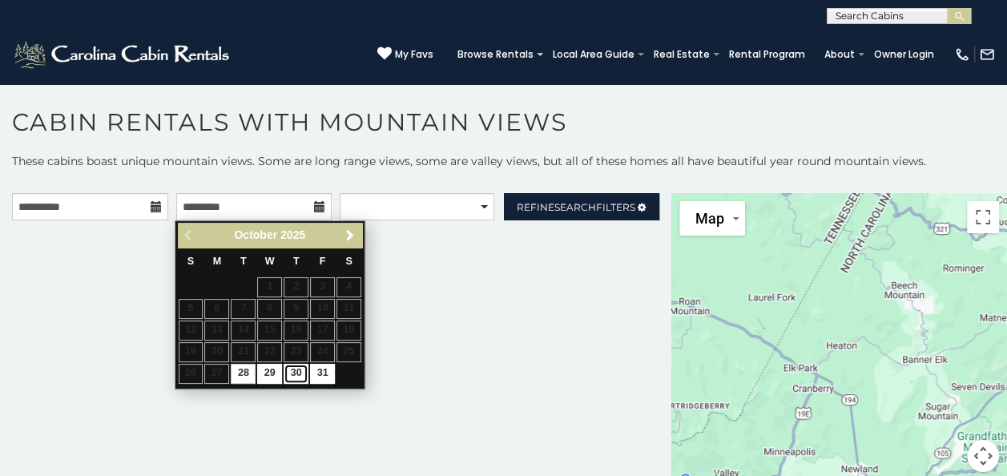
click at [300, 376] on link "30" at bounding box center [296, 374] width 25 height 20
type input "**********"
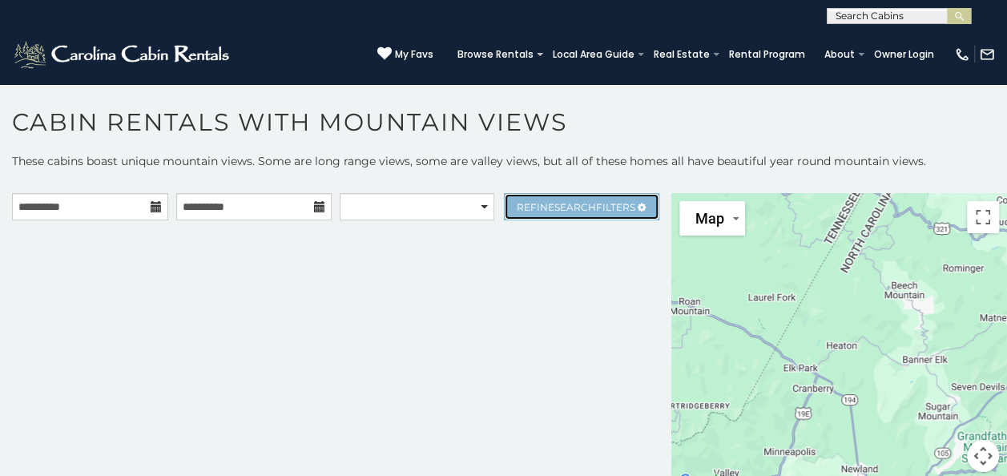
click at [621, 205] on span "Refine Search Filters" at bounding box center [576, 207] width 119 height 12
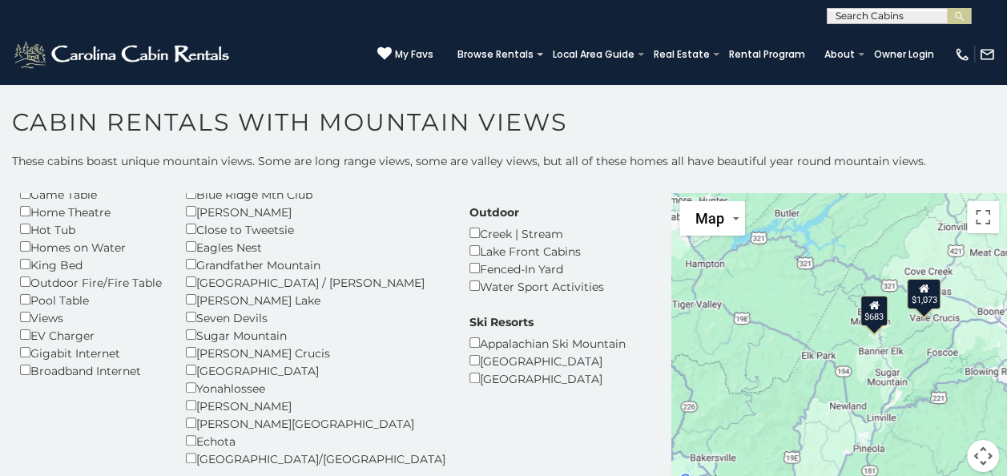
scroll to position [175, 0]
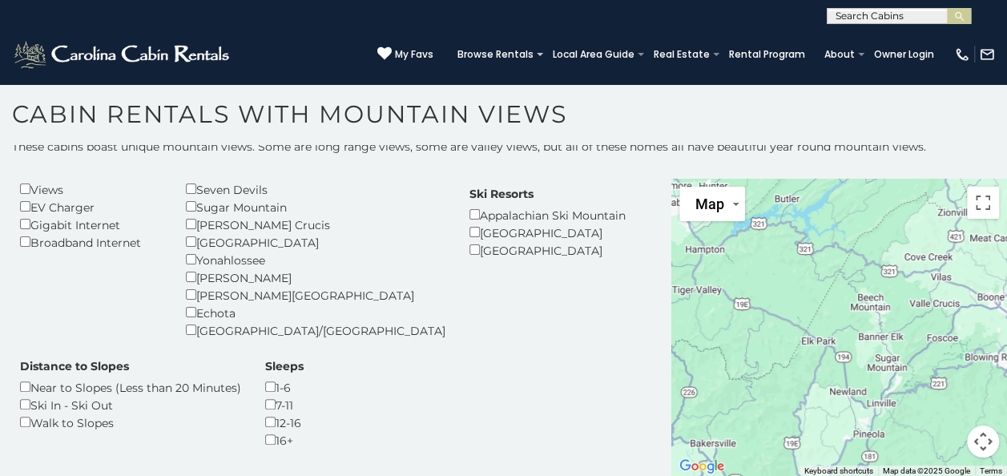
scroll to position [385, 0]
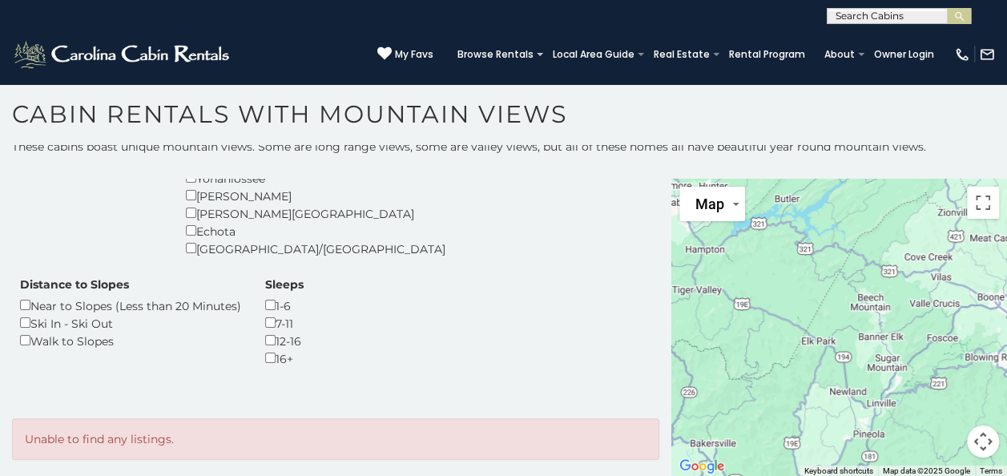
click at [117, 442] on p "Unable to find any listings." at bounding box center [336, 439] width 622 height 16
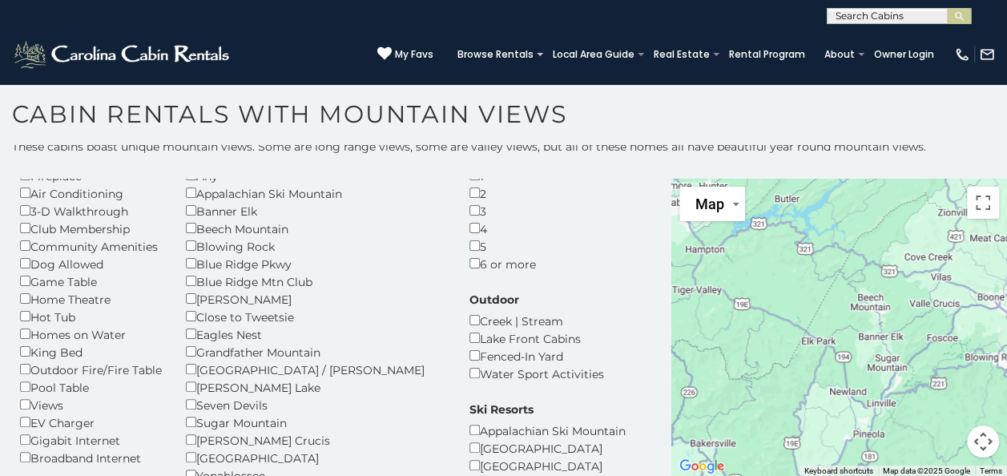
scroll to position [0, 0]
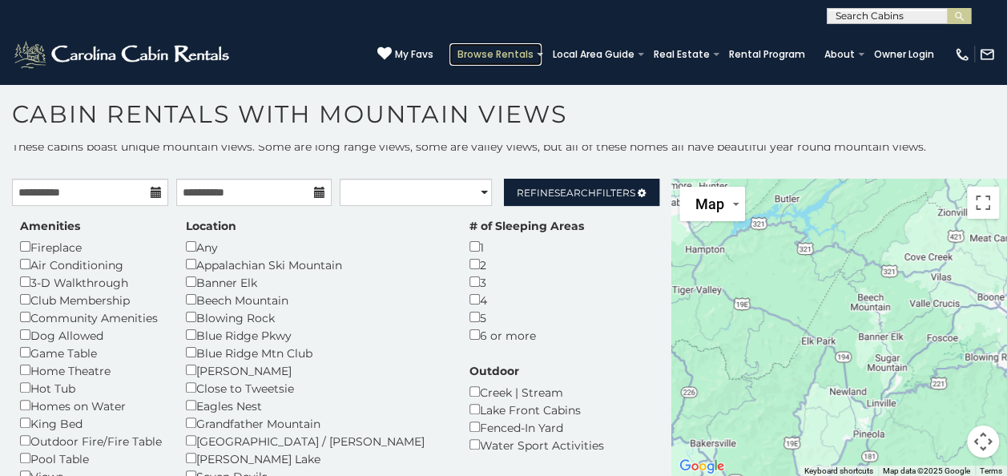
click at [514, 54] on link "Browse Rentals" at bounding box center [495, 54] width 92 height 22
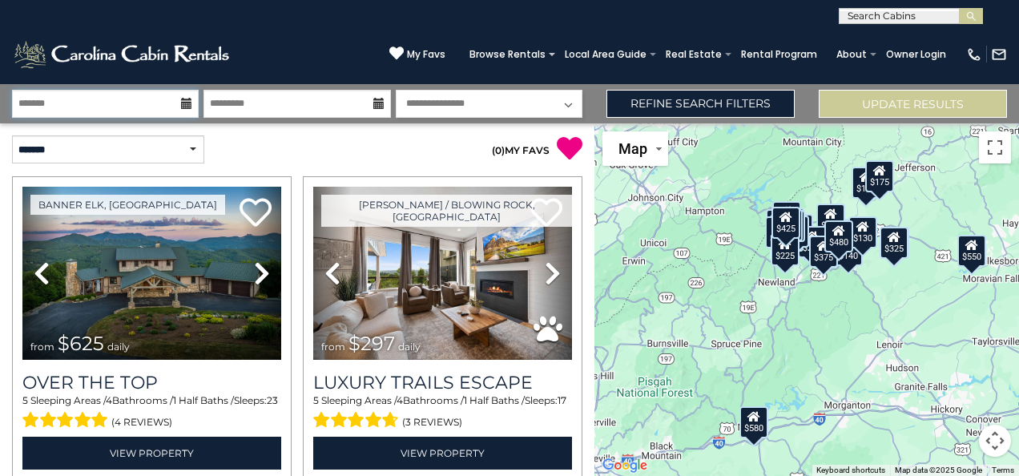
click at [47, 107] on input "text" at bounding box center [105, 104] width 187 height 28
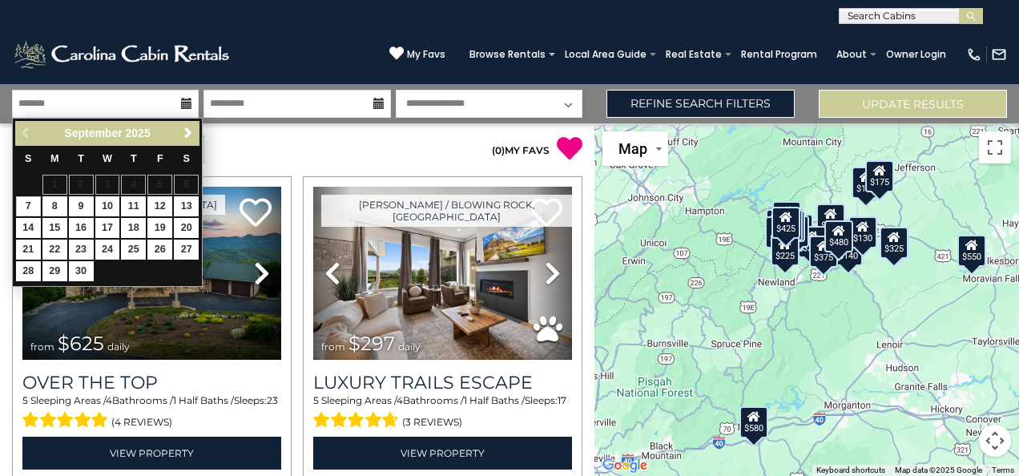
click at [187, 135] on span "Next" at bounding box center [188, 133] width 13 height 13
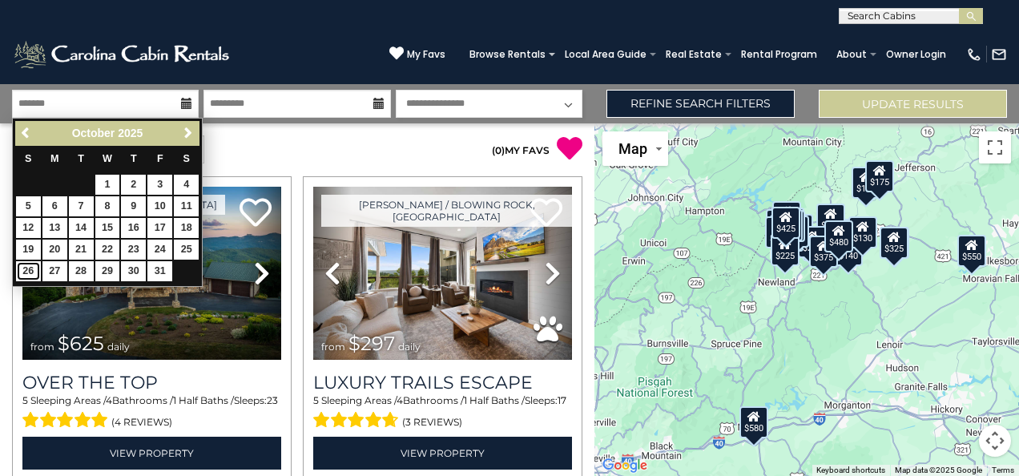
click at [28, 272] on link "26" at bounding box center [28, 271] width 25 height 20
type input "********"
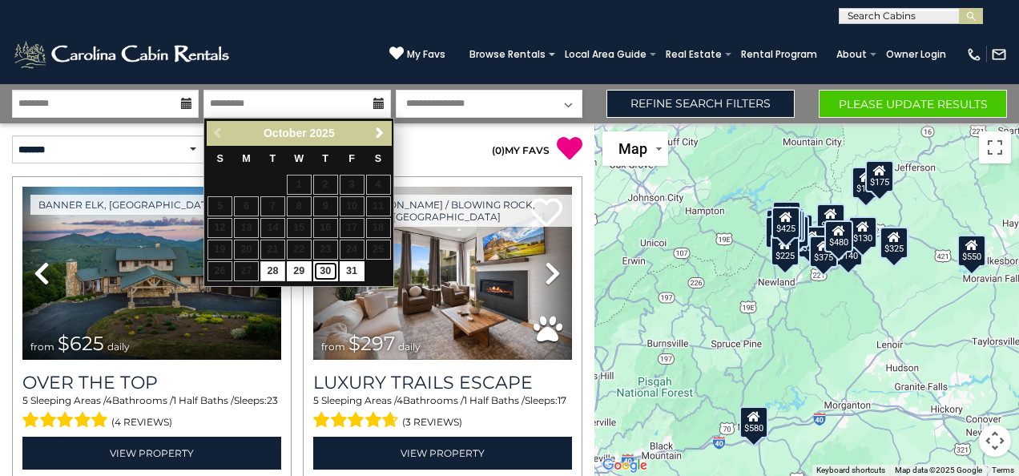
click at [332, 276] on link "30" at bounding box center [325, 271] width 25 height 20
type input "********"
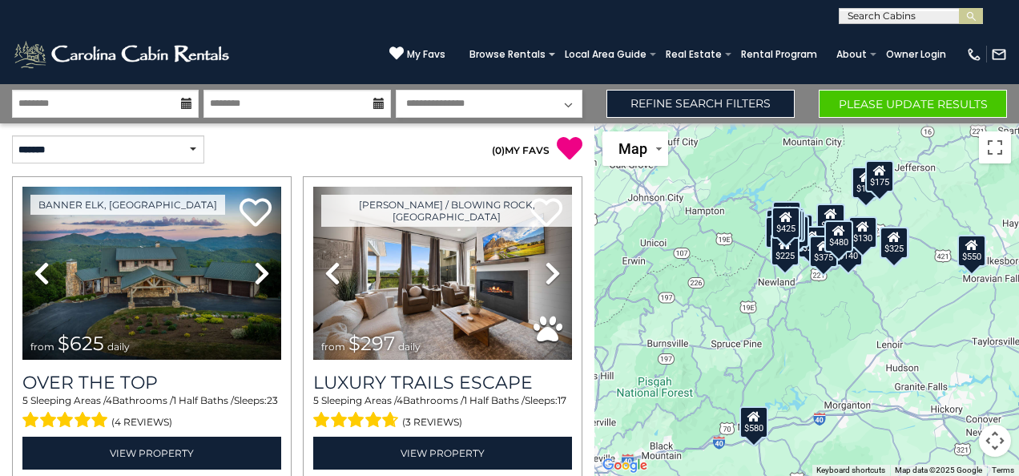
click at [573, 111] on select "**********" at bounding box center [489, 104] width 187 height 28
click at [320, 155] on p "( 0 ) MY FAVS" at bounding box center [439, 148] width 285 height 26
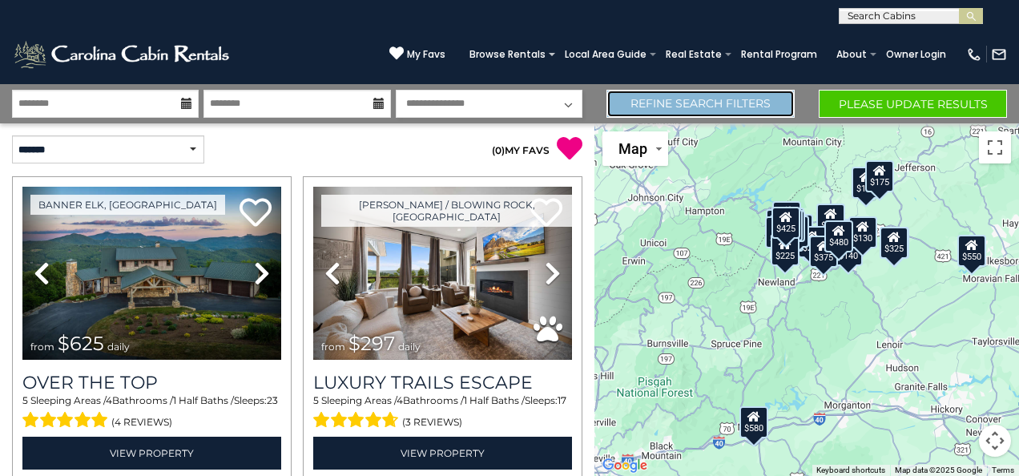
click at [746, 106] on link "Refine Search Filters" at bounding box center [700, 104] width 188 height 28
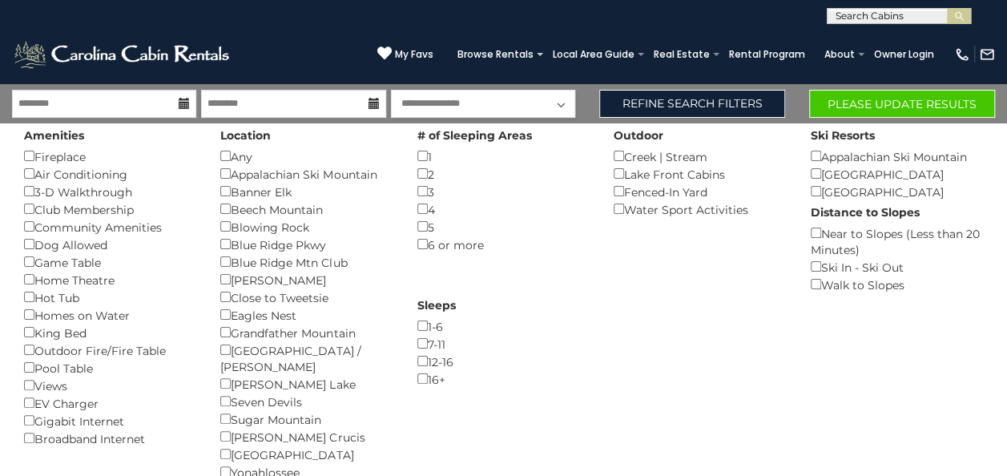
click at [550, 214] on div "4 ()" at bounding box center [503, 209] width 172 height 18
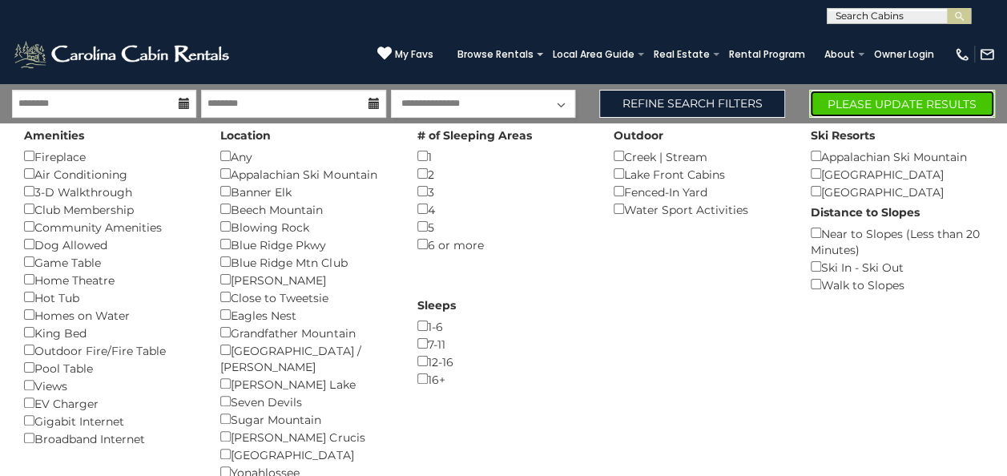
click at [927, 109] on button "Please Update Results" at bounding box center [902, 104] width 186 height 28
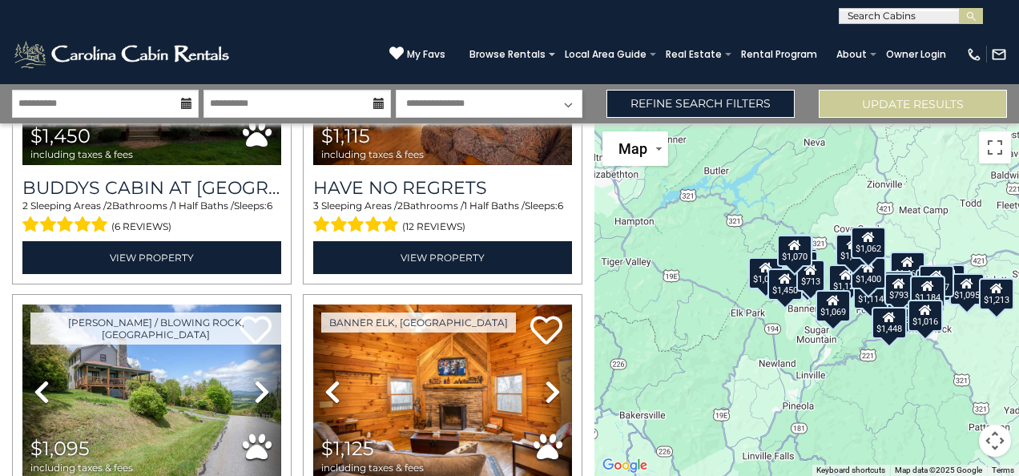
scroll to position [1447, 0]
